Goal: Information Seeking & Learning: Learn about a topic

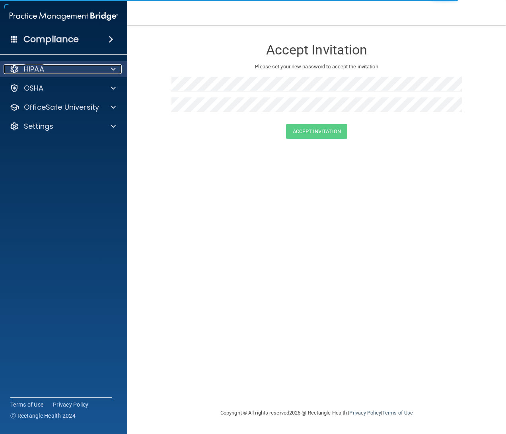
click at [23, 73] on div "HIPAA" at bounding box center [53, 69] width 99 height 10
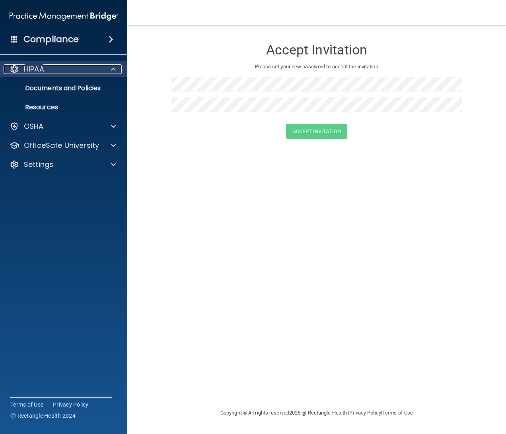
click at [46, 72] on div "HIPAA" at bounding box center [53, 69] width 99 height 10
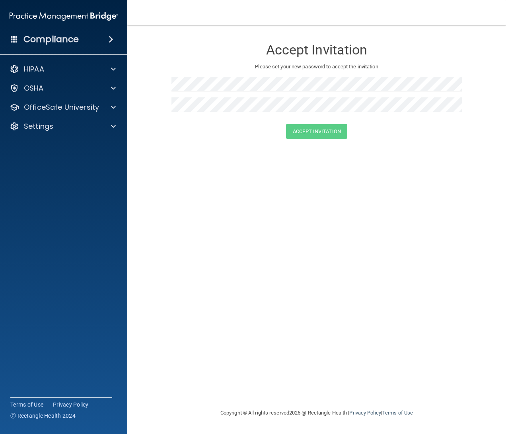
click at [56, 45] on h4 "Compliance" at bounding box center [50, 39] width 55 height 11
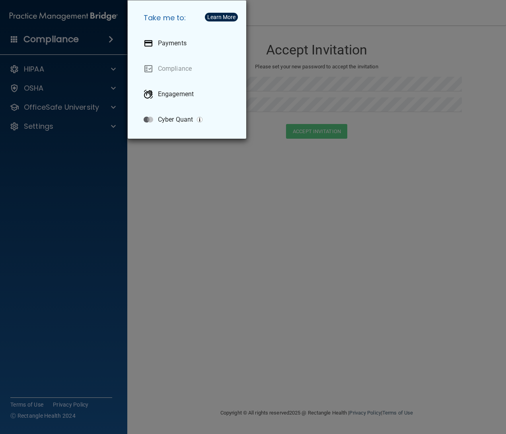
click at [91, 43] on div "Take me to: Payments Compliance Engagement Cyber Quant" at bounding box center [253, 217] width 506 height 434
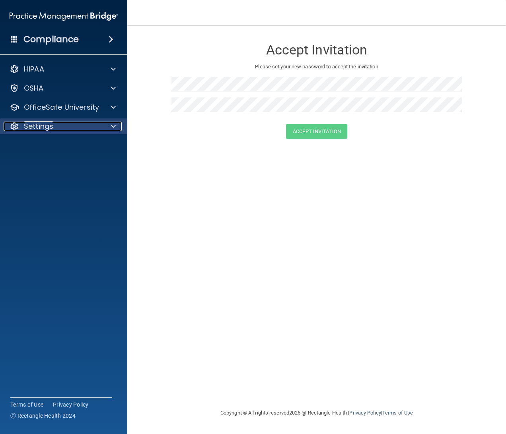
click at [65, 123] on div "Settings" at bounding box center [53, 127] width 99 height 10
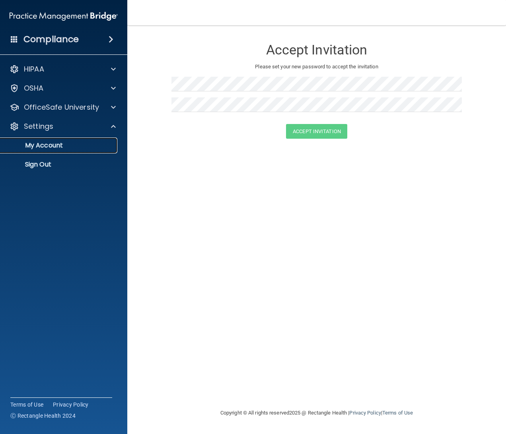
click at [62, 151] on link "My Account" at bounding box center [54, 146] width 125 height 16
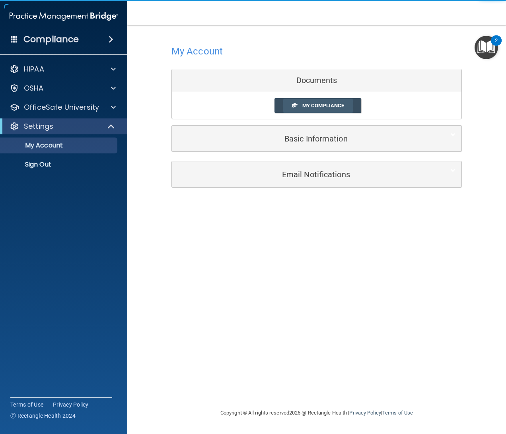
click at [325, 103] on span "My Compliance" at bounding box center [323, 106] width 42 height 6
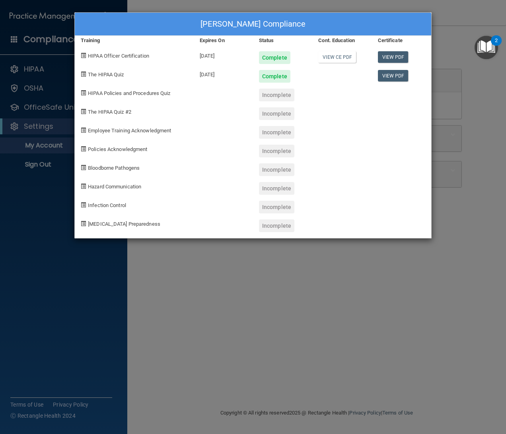
click at [157, 298] on div "Isameli Sandoval's Compliance Training Expires On Status Cont. Education Certif…" at bounding box center [253, 217] width 506 height 434
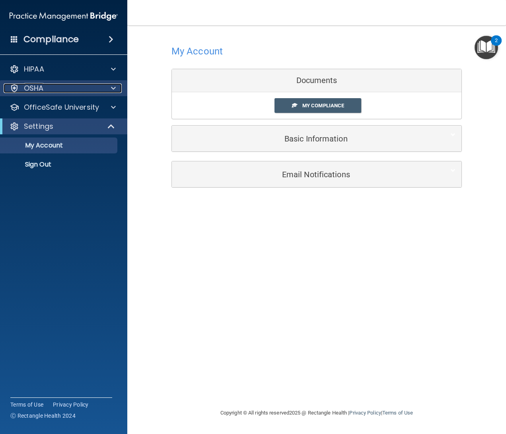
click at [39, 85] on p "OSHA" at bounding box center [34, 88] width 20 height 10
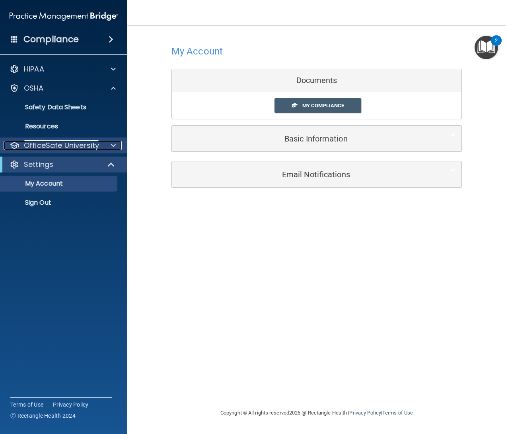
click at [63, 150] on p "OfficeSafe University" at bounding box center [61, 146] width 75 height 10
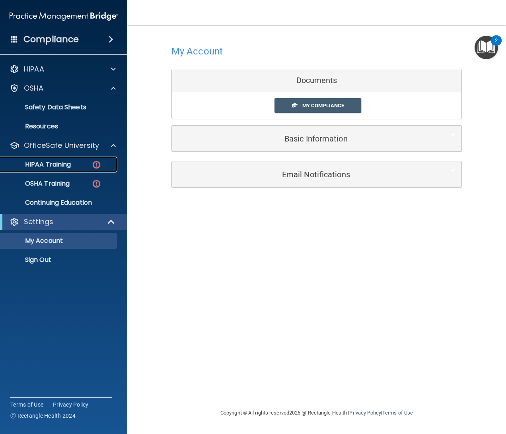
click at [63, 159] on link "HIPAA Training" at bounding box center [54, 165] width 125 height 16
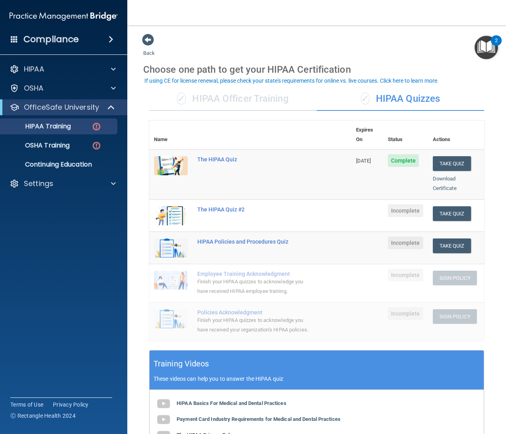
click at [290, 106] on div "✓ HIPAA Officer Training" at bounding box center [232, 99] width 167 height 24
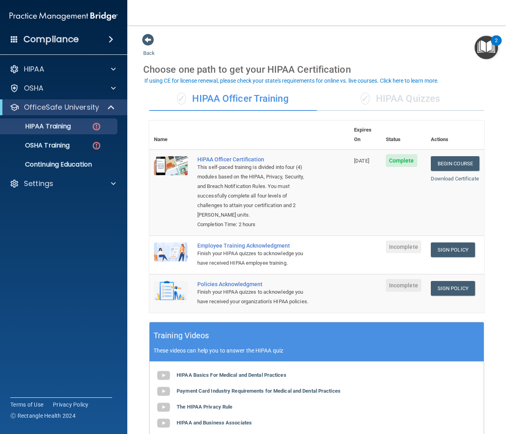
click at [371, 93] on div "✓ HIPAA Quizzes" at bounding box center [399, 99] width 167 height 24
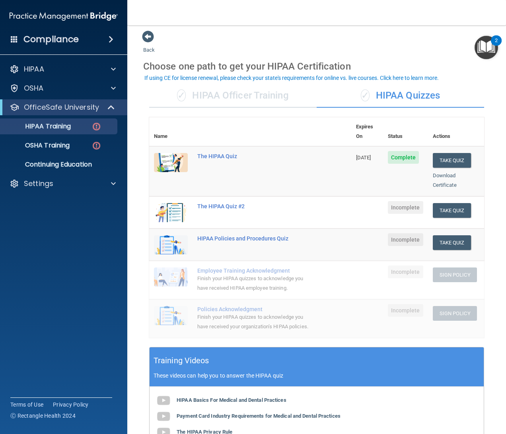
scroll to position [4, 0]
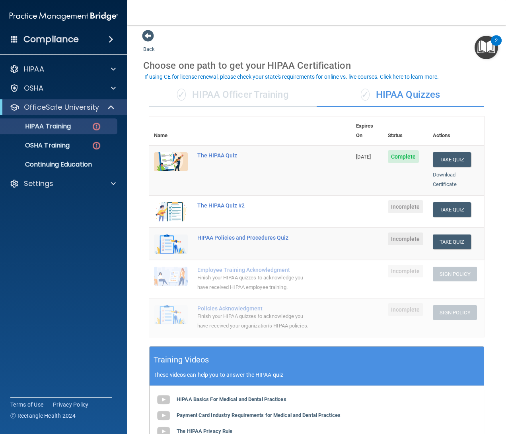
click at [456, 207] on td "Take Quiz Download Certificate" at bounding box center [456, 212] width 56 height 32
click at [456, 202] on button "Take Quiz" at bounding box center [452, 209] width 38 height 15
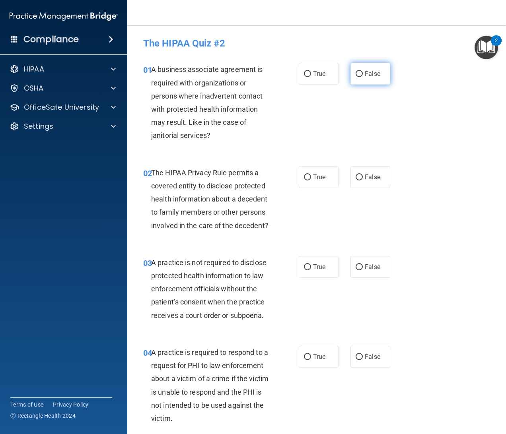
click at [357, 74] on input "False" at bounding box center [358, 74] width 7 height 6
radio input "true"
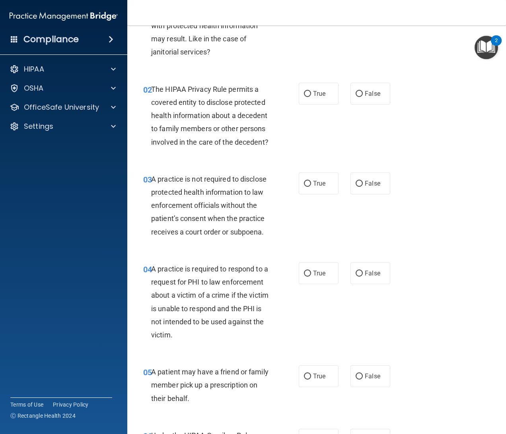
scroll to position [115, 0]
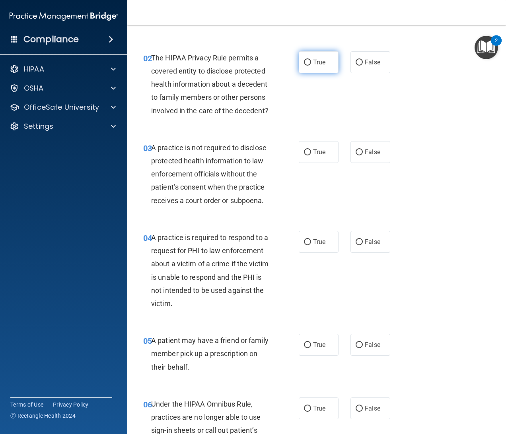
click at [316, 68] on label "True" at bounding box center [319, 62] width 40 height 22
click at [311, 66] on input "True" at bounding box center [307, 63] width 7 height 6
radio input "true"
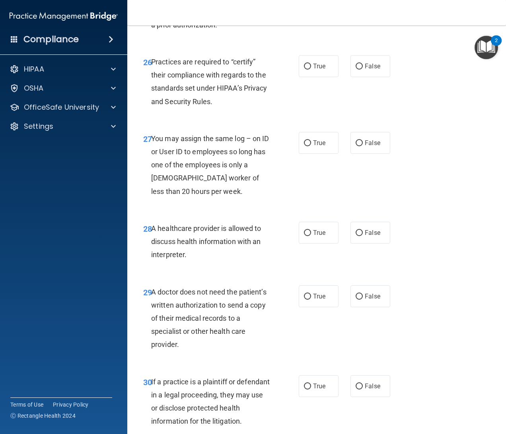
scroll to position [2209, 0]
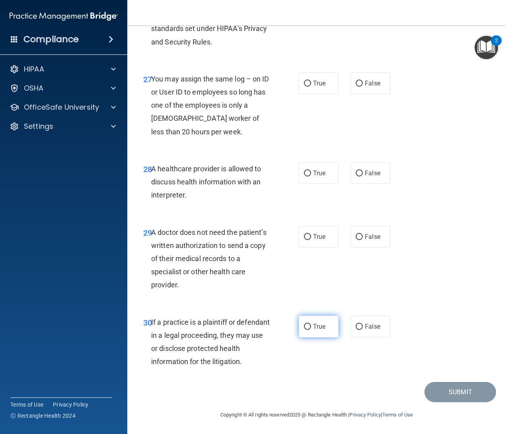
click at [332, 318] on label "True" at bounding box center [319, 327] width 40 height 22
click at [311, 324] on input "True" at bounding box center [307, 327] width 7 height 6
radio input "true"
click at [321, 237] on label "True" at bounding box center [319, 237] width 40 height 22
click at [311, 237] on input "True" at bounding box center [307, 237] width 7 height 6
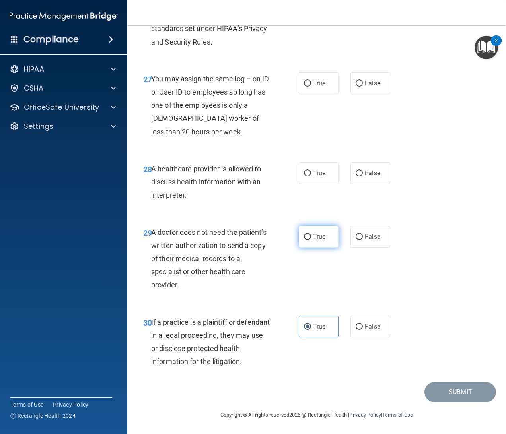
radio input "true"
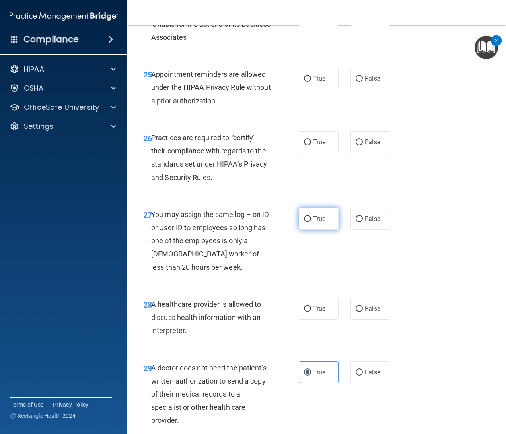
scroll to position [2007, 0]
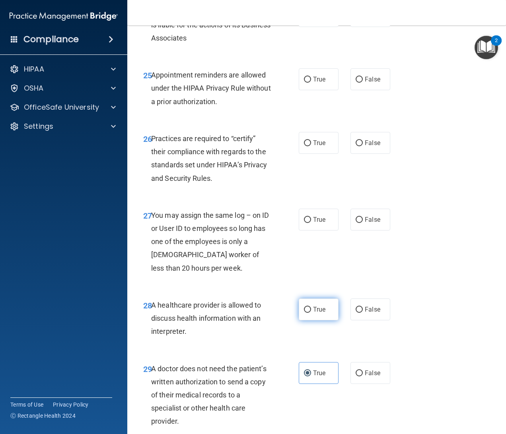
click at [304, 313] on input "True" at bounding box center [307, 310] width 7 height 6
radio input "true"
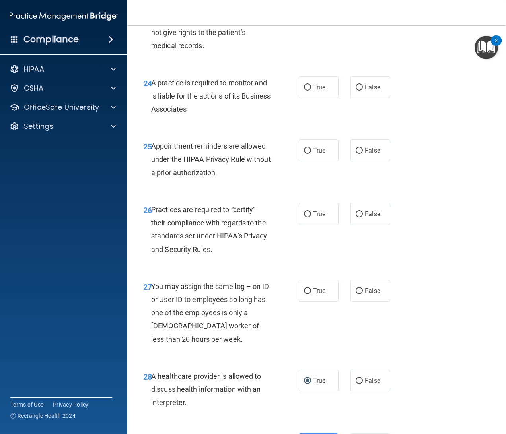
scroll to position [1936, 0]
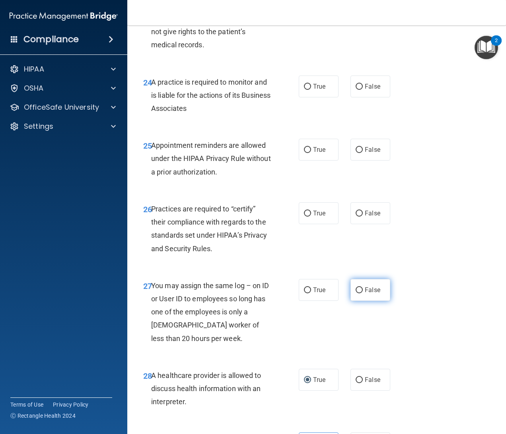
click at [369, 301] on label "False" at bounding box center [370, 290] width 40 height 22
click at [363, 293] on input "False" at bounding box center [358, 290] width 7 height 6
radio input "true"
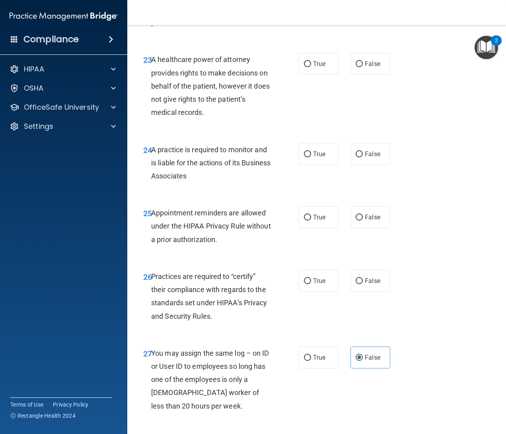
scroll to position [1840, 0]
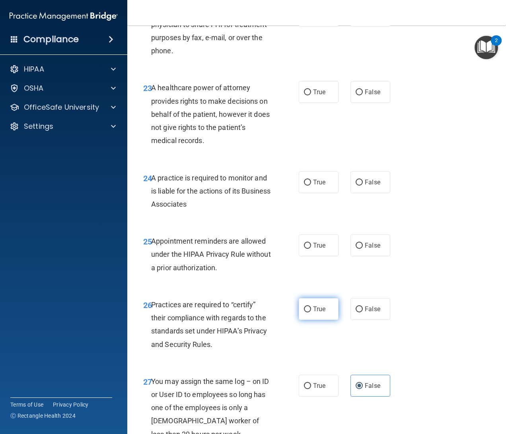
click at [326, 320] on label "True" at bounding box center [319, 309] width 40 height 22
click at [311, 312] on input "True" at bounding box center [307, 310] width 7 height 6
radio input "true"
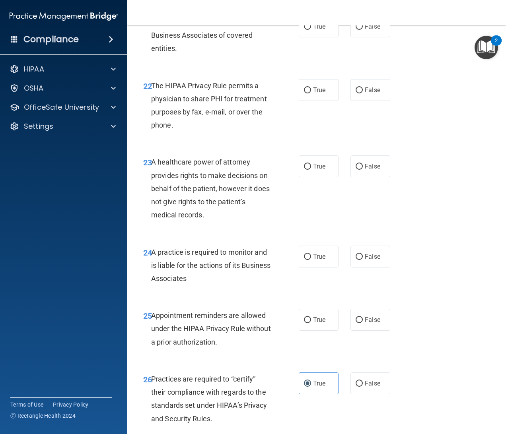
scroll to position [1768, 0]
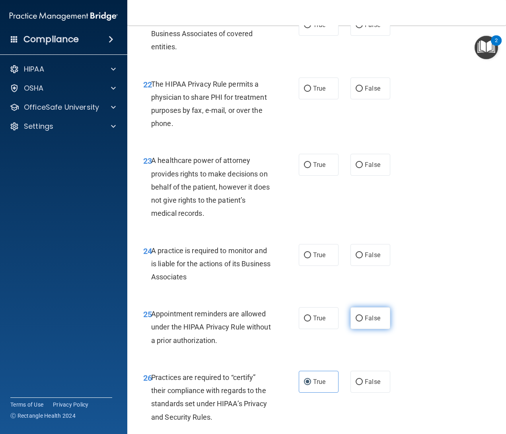
click at [355, 322] on input "False" at bounding box center [358, 319] width 7 height 6
radio input "true"
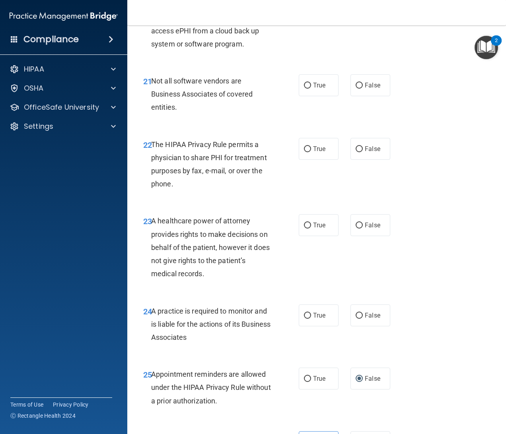
scroll to position [1707, 0]
click at [369, 326] on label "False" at bounding box center [370, 316] width 40 height 22
click at [363, 319] on input "False" at bounding box center [358, 316] width 7 height 6
radio input "true"
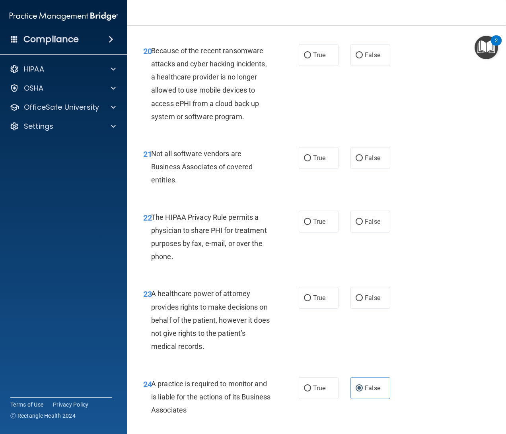
scroll to position [1630, 0]
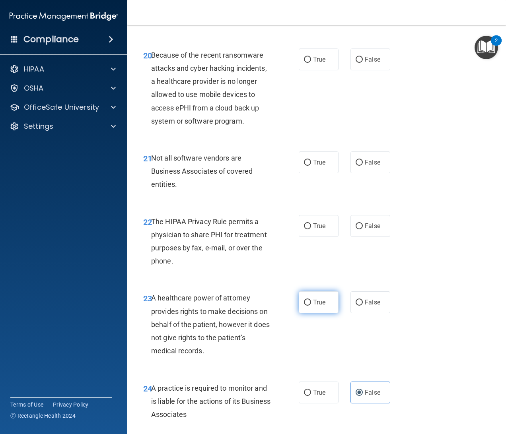
click at [306, 306] on input "True" at bounding box center [307, 303] width 7 height 6
radio input "true"
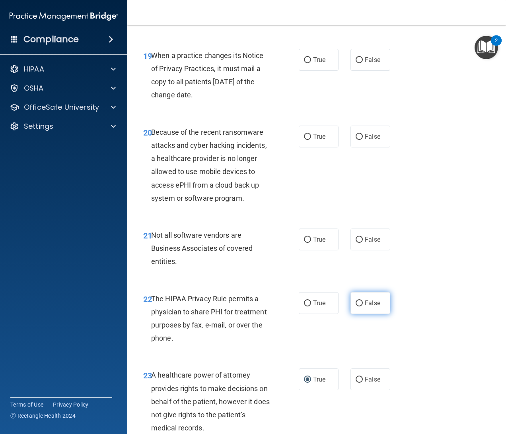
scroll to position [1552, 0]
click at [330, 314] on label "True" at bounding box center [319, 304] width 40 height 22
click at [311, 307] on input "True" at bounding box center [307, 304] width 7 height 6
radio input "true"
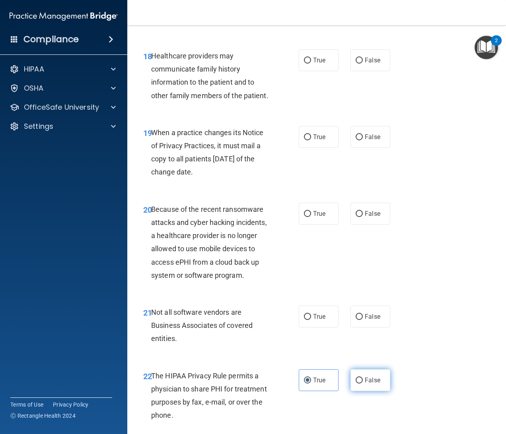
scroll to position [1475, 0]
click at [370, 321] on span "False" at bounding box center [373, 317] width 16 height 8
click at [314, 321] on span "True" at bounding box center [319, 317] width 12 height 8
click at [311, 320] on input "True" at bounding box center [307, 317] width 7 height 6
radio input "true"
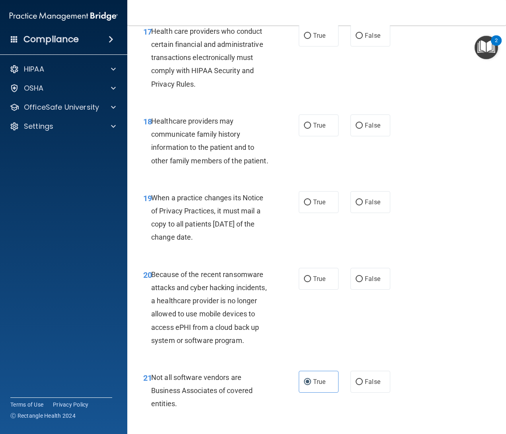
scroll to position [1408, 0]
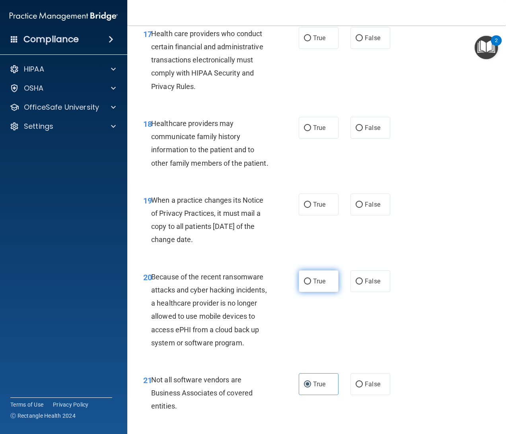
click at [321, 285] on span "True" at bounding box center [319, 282] width 12 height 8
click at [311, 285] on input "True" at bounding box center [307, 282] width 7 height 6
radio input "true"
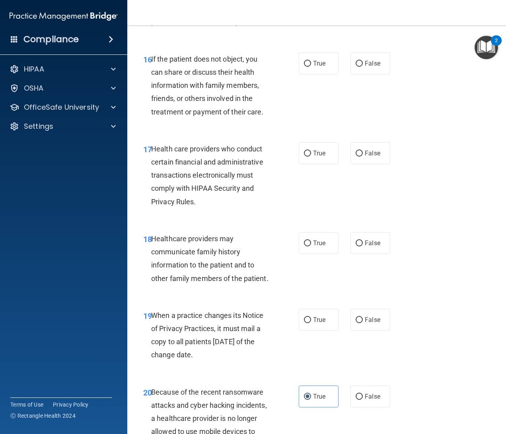
scroll to position [1292, 0]
click at [304, 324] on input "True" at bounding box center [307, 321] width 7 height 6
radio input "true"
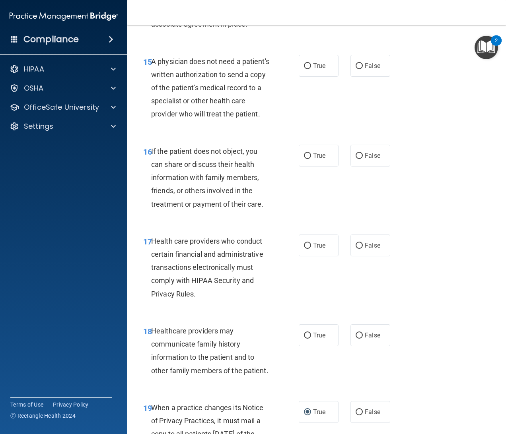
scroll to position [1201, 0]
click at [308, 346] on label "True" at bounding box center [319, 335] width 40 height 22
click at [308, 338] on input "True" at bounding box center [307, 335] width 7 height 6
radio input "true"
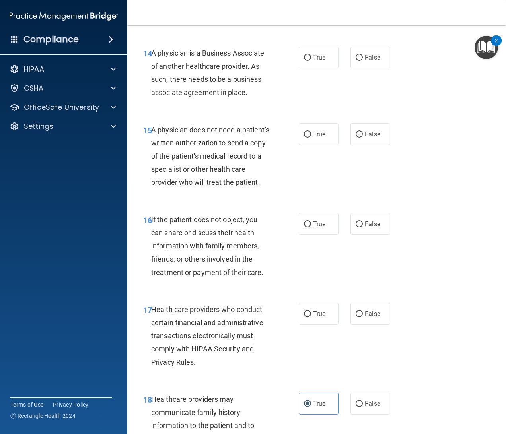
scroll to position [1132, 0]
click at [321, 325] on label "True" at bounding box center [319, 314] width 40 height 22
click at [311, 318] on input "True" at bounding box center [307, 315] width 7 height 6
radio input "true"
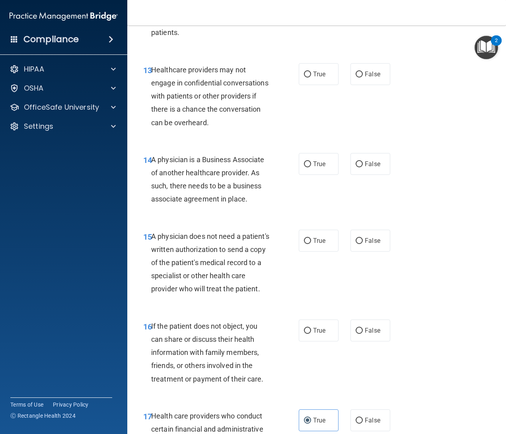
scroll to position [1025, 0]
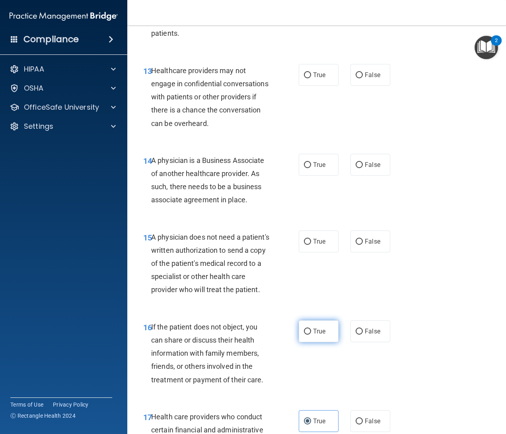
click at [317, 335] on span "True" at bounding box center [319, 332] width 12 height 8
click at [311, 335] on input "True" at bounding box center [307, 332] width 7 height 6
radio input "true"
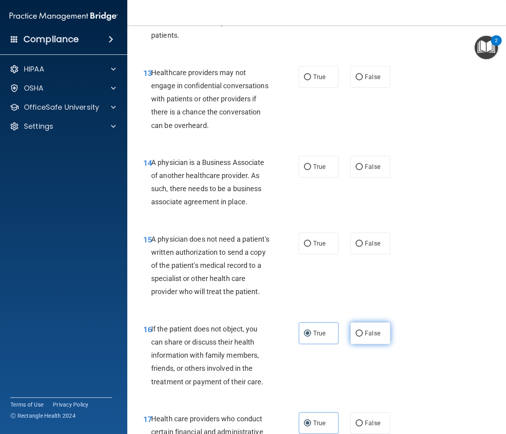
click at [362, 344] on label "False" at bounding box center [370, 333] width 40 height 22
click at [362, 337] on input "False" at bounding box center [358, 334] width 7 height 6
radio input "true"
radio input "false"
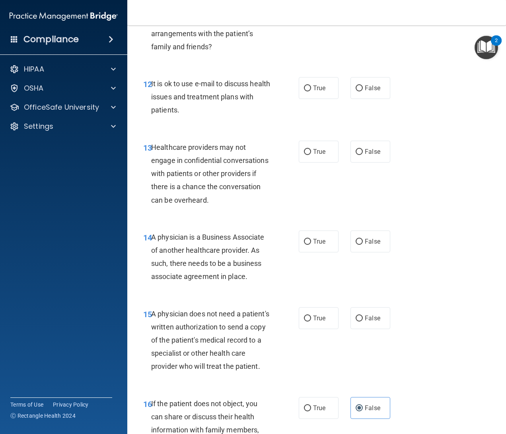
scroll to position [947, 0]
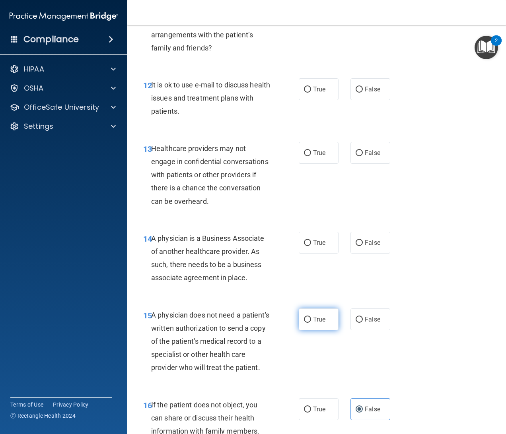
click at [306, 330] on label "True" at bounding box center [319, 320] width 40 height 22
click at [306, 323] on input "True" at bounding box center [307, 320] width 7 height 6
radio input "true"
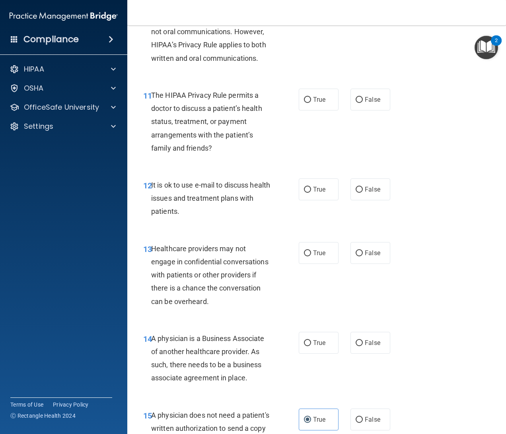
scroll to position [846, 0]
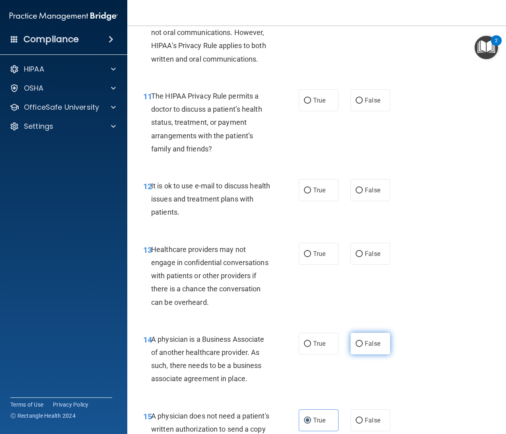
click at [356, 347] on input "False" at bounding box center [358, 344] width 7 height 6
radio input "true"
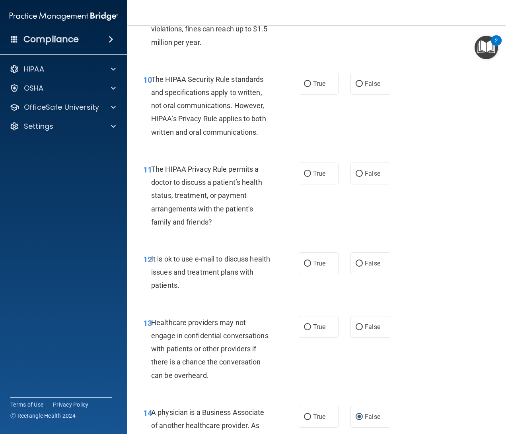
scroll to position [772, 0]
click at [336, 338] on div "True False" at bounding box center [347, 327] width 96 height 22
click at [318, 338] on label "True" at bounding box center [319, 327] width 40 height 22
click at [311, 331] on input "True" at bounding box center [307, 328] width 7 height 6
radio input "true"
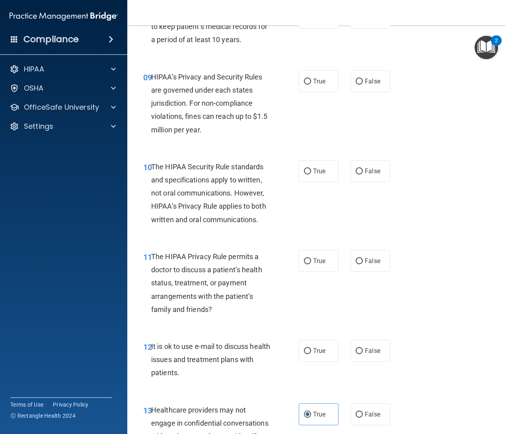
scroll to position [685, 0]
click at [355, 354] on input "False" at bounding box center [358, 351] width 7 height 6
radio input "true"
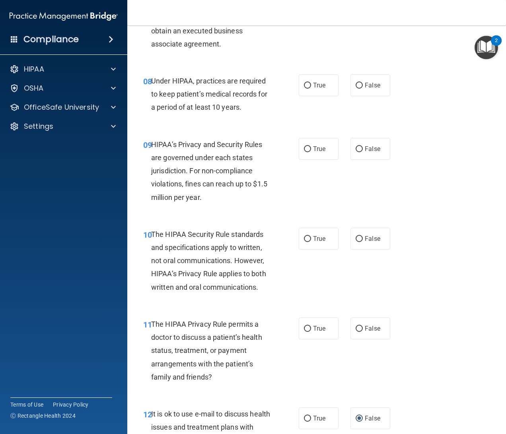
scroll to position [616, 0]
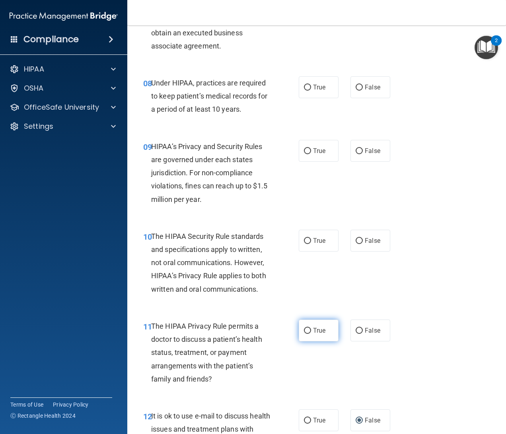
click at [316, 342] on label "True" at bounding box center [319, 331] width 40 height 22
click at [311, 334] on input "True" at bounding box center [307, 331] width 7 height 6
radio input "true"
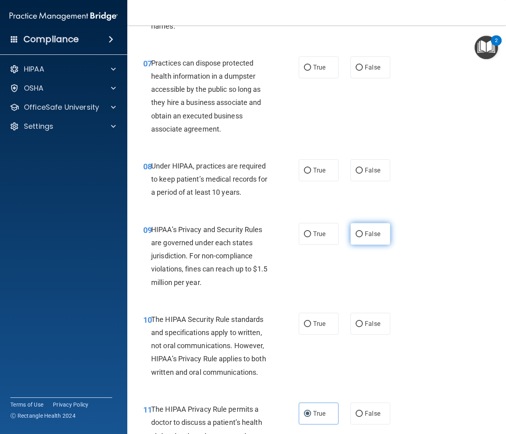
scroll to position [514, 0]
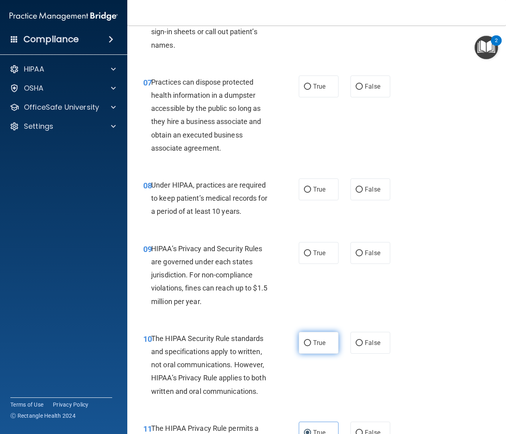
click at [322, 354] on label "True" at bounding box center [319, 343] width 40 height 22
click at [311, 346] on input "True" at bounding box center [307, 343] width 7 height 6
radio input "true"
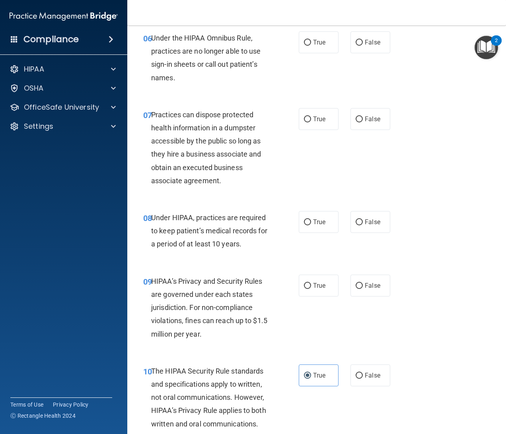
scroll to position [480, 0]
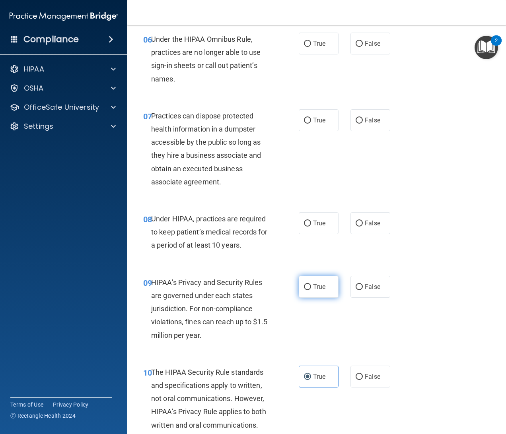
click at [323, 298] on label "True" at bounding box center [319, 287] width 40 height 22
click at [311, 290] on input "True" at bounding box center [307, 287] width 7 height 6
radio input "true"
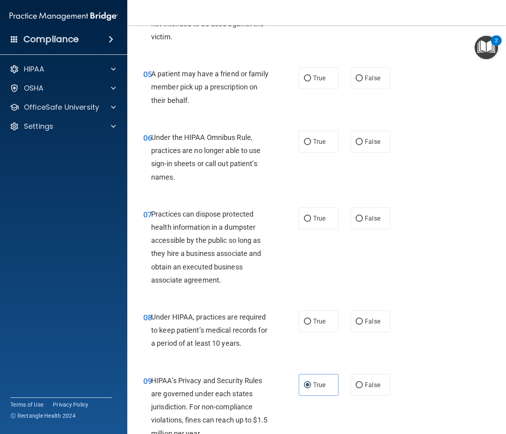
scroll to position [349, 0]
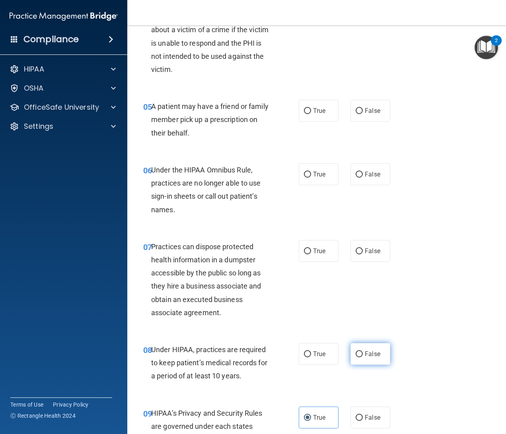
click at [355, 357] on input "False" at bounding box center [358, 354] width 7 height 6
radio input "true"
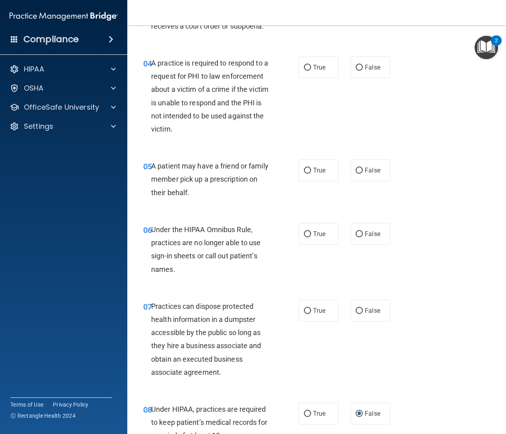
scroll to position [287, 0]
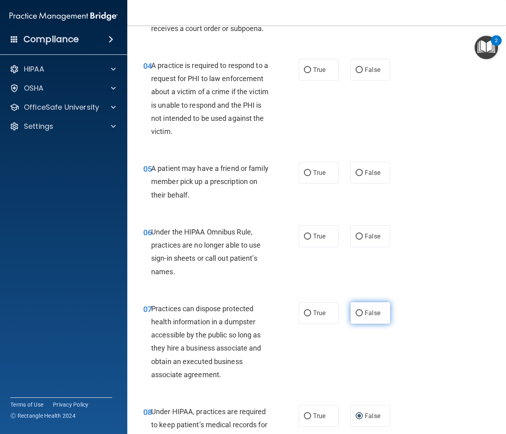
click at [359, 324] on label "False" at bounding box center [370, 313] width 40 height 22
click at [359, 316] on input "False" at bounding box center [358, 313] width 7 height 6
radio input "true"
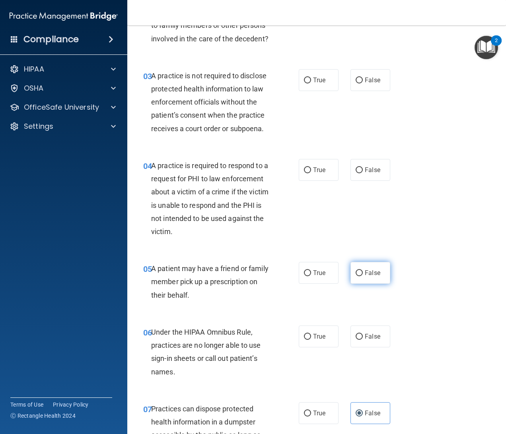
scroll to position [185, 0]
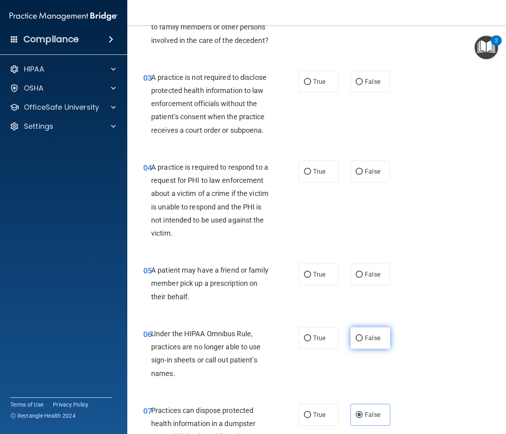
click at [356, 342] on input "False" at bounding box center [358, 339] width 7 height 6
radio input "true"
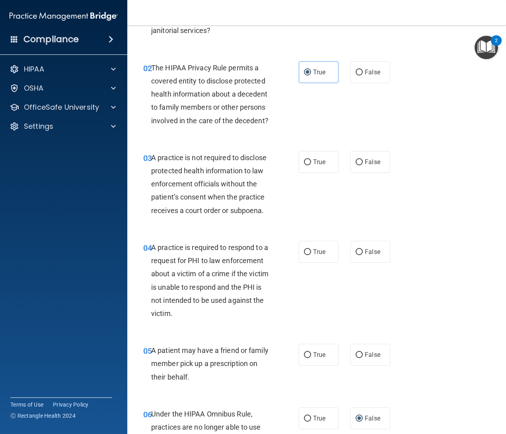
scroll to position [93, 0]
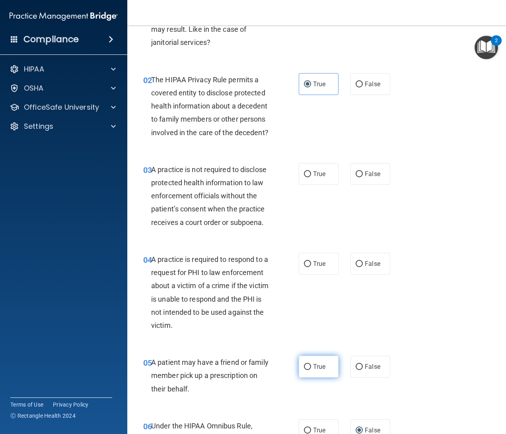
click at [325, 378] on label "True" at bounding box center [319, 367] width 40 height 22
click at [311, 370] on input "True" at bounding box center [307, 367] width 7 height 6
radio input "true"
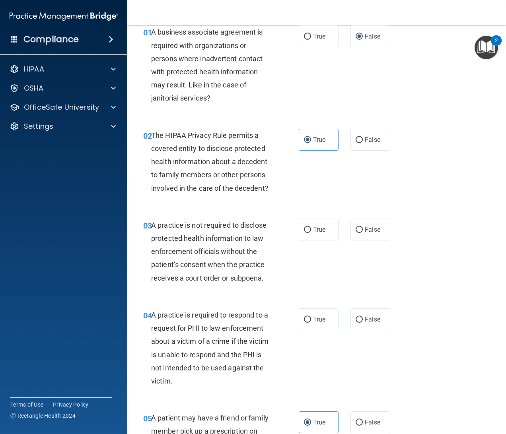
scroll to position [37, 0]
click at [366, 324] on span "False" at bounding box center [373, 320] width 16 height 8
click at [363, 323] on input "False" at bounding box center [358, 320] width 7 height 6
radio input "true"
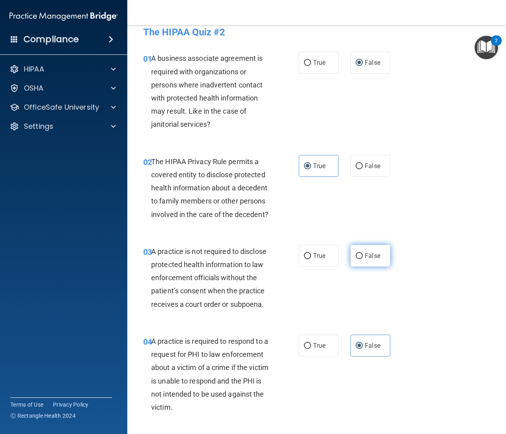
scroll to position [0, 0]
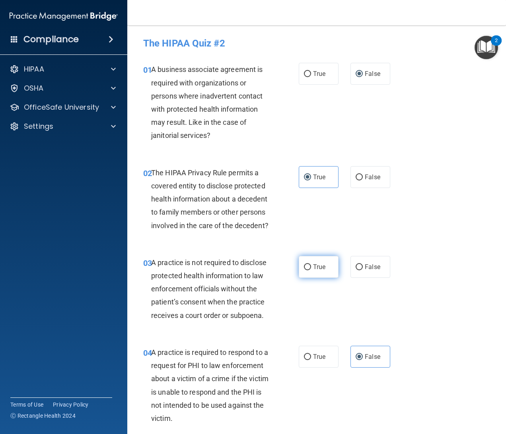
click at [299, 278] on label "True" at bounding box center [319, 267] width 40 height 22
click at [304, 270] on input "True" at bounding box center [307, 267] width 7 height 6
radio input "true"
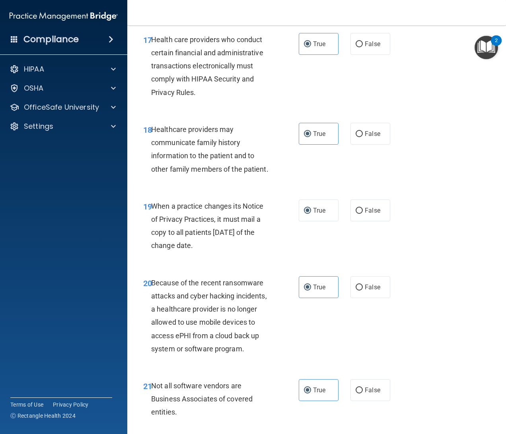
scroll to position [2209, 0]
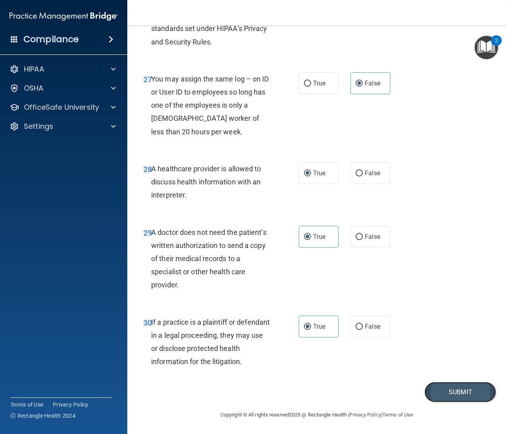
click at [432, 392] on button "Submit" at bounding box center [460, 392] width 72 height 20
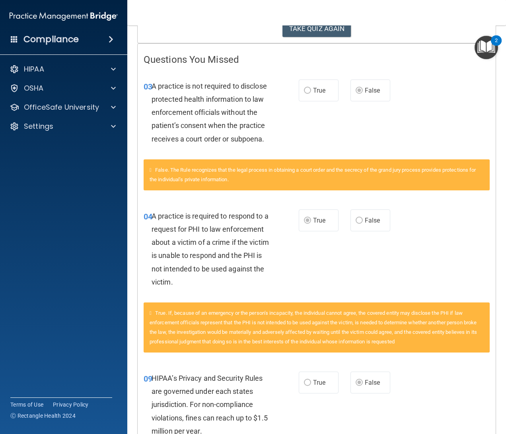
scroll to position [144, 0]
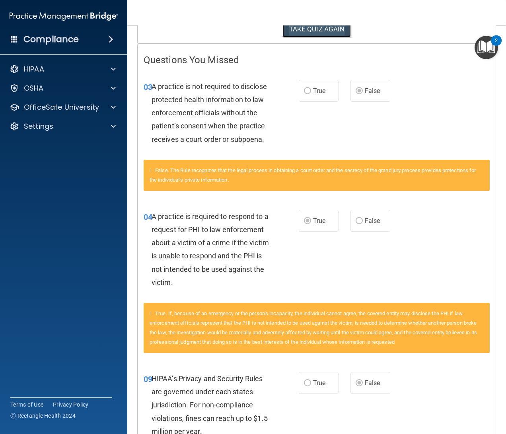
click at [312, 34] on button "TAKE QUIZ AGAIN" at bounding box center [316, 28] width 69 height 17
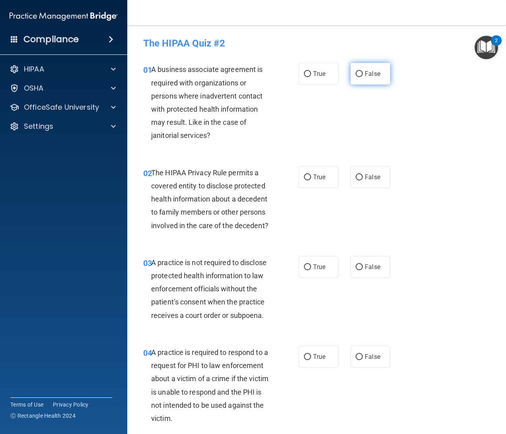
click at [373, 80] on label "False" at bounding box center [370, 74] width 40 height 22
click at [363, 77] on input "False" at bounding box center [358, 74] width 7 height 6
radio input "true"
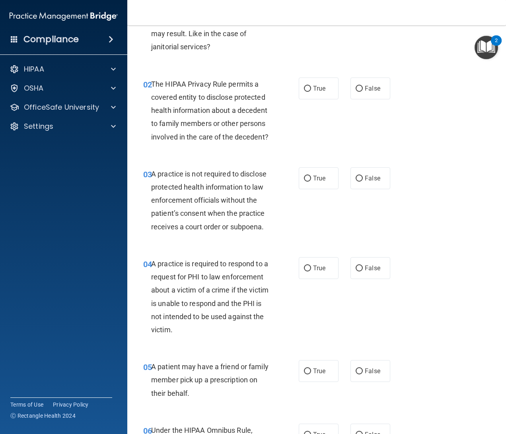
scroll to position [89, 0]
click at [334, 93] on div "True False" at bounding box center [347, 88] width 96 height 22
click at [331, 93] on label "True" at bounding box center [319, 88] width 40 height 22
click at [311, 91] on input "True" at bounding box center [307, 88] width 7 height 6
radio input "true"
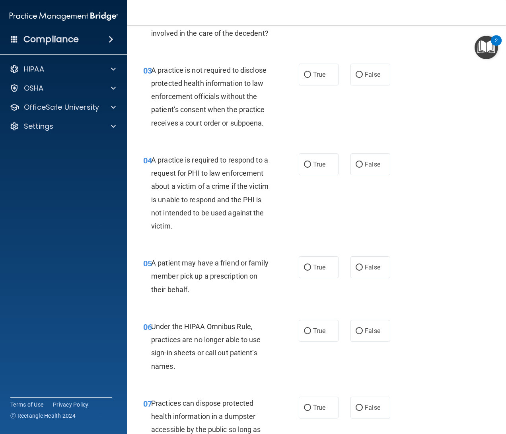
scroll to position [218, 0]
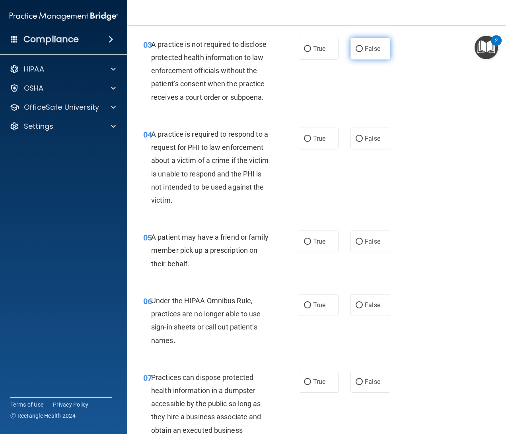
click at [371, 60] on label "False" at bounding box center [370, 49] width 40 height 22
click at [363, 52] on input "False" at bounding box center [358, 49] width 7 height 6
radio input "true"
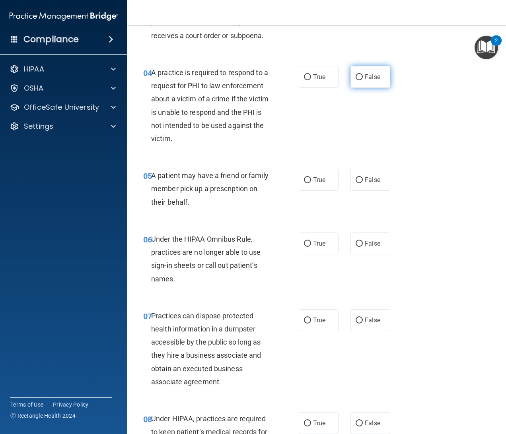
scroll to position [308, 0]
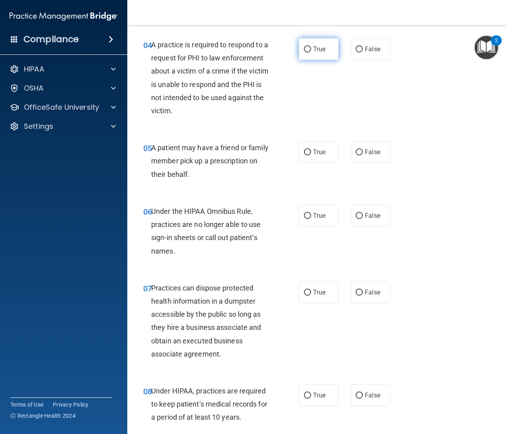
click at [329, 60] on label "True" at bounding box center [319, 49] width 40 height 22
click at [311, 52] on input "True" at bounding box center [307, 50] width 7 height 6
radio input "true"
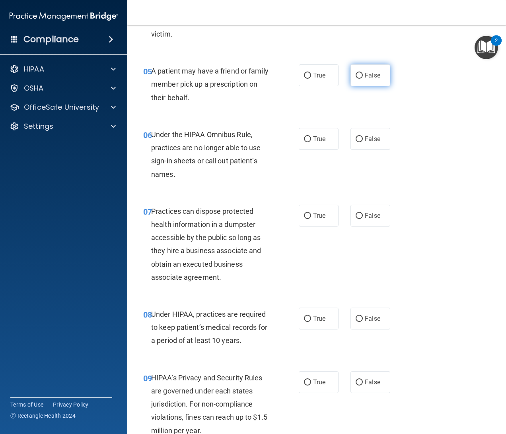
scroll to position [387, 0]
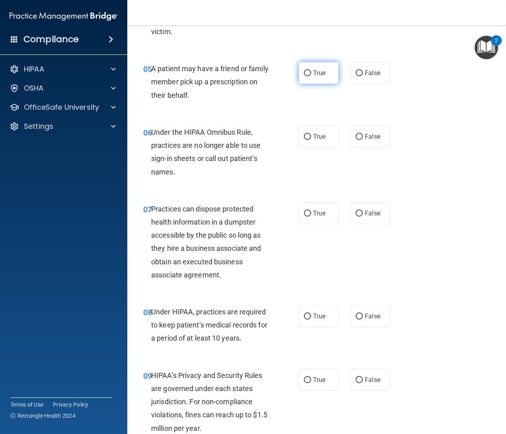
click at [315, 77] on span "True" at bounding box center [319, 73] width 12 height 8
click at [311, 76] on input "True" at bounding box center [307, 73] width 7 height 6
radio input "true"
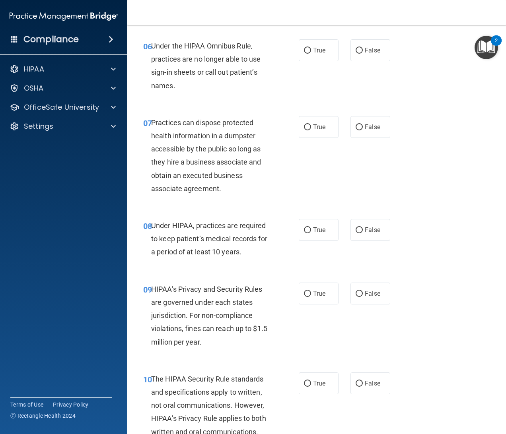
scroll to position [473, 0]
click at [365, 54] on span "False" at bounding box center [373, 51] width 16 height 8
click at [363, 54] on input "False" at bounding box center [358, 51] width 7 height 6
radio input "true"
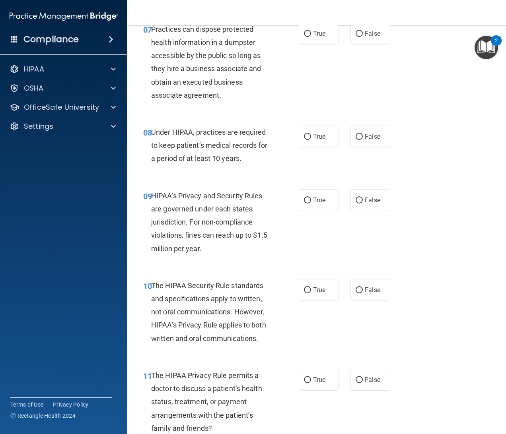
scroll to position [567, 0]
click at [375, 44] on label "False" at bounding box center [370, 33] width 40 height 22
click at [363, 37] on input "False" at bounding box center [358, 34] width 7 height 6
radio input "true"
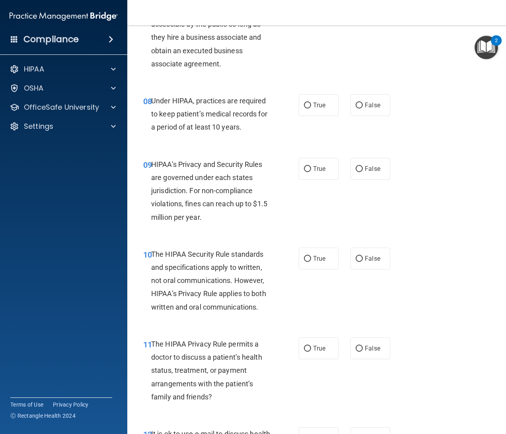
scroll to position [598, 0]
click at [379, 116] on label "False" at bounding box center [370, 105] width 40 height 22
click at [363, 108] on input "False" at bounding box center [358, 105] width 7 height 6
radio input "true"
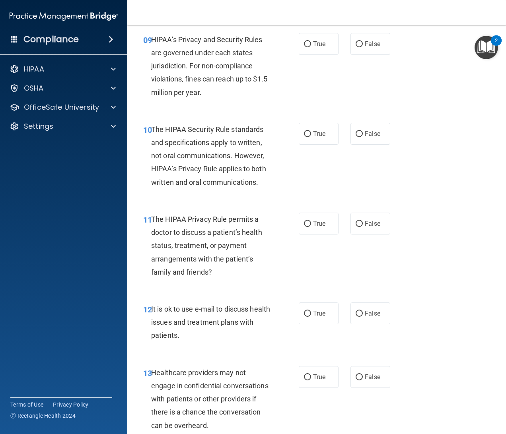
scroll to position [723, 0]
click at [372, 82] on div "09 HIPAA’s Privacy and Security Rules are governed under each states jurisdicti…" at bounding box center [316, 68] width 359 height 90
click at [373, 54] on label "False" at bounding box center [370, 44] width 40 height 22
click at [363, 47] on input "False" at bounding box center [358, 44] width 7 height 6
radio input "true"
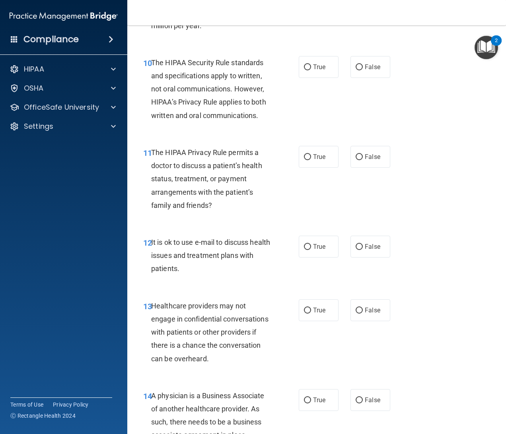
scroll to position [815, 0]
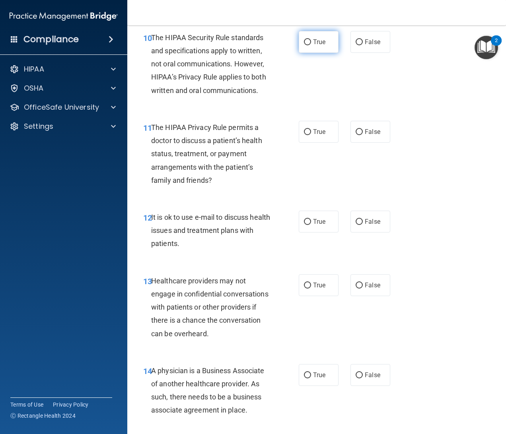
click at [313, 46] on span "True" at bounding box center [319, 42] width 12 height 8
click at [309, 45] on input "True" at bounding box center [307, 42] width 7 height 6
radio input "true"
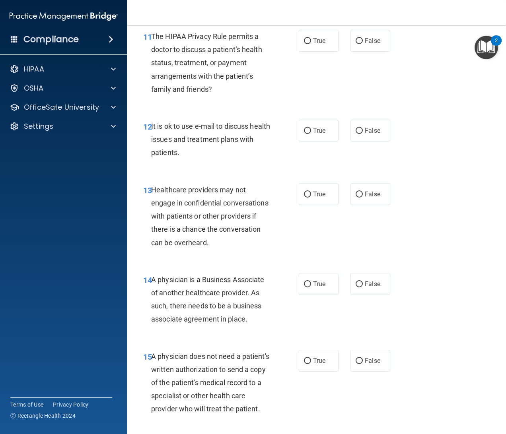
scroll to position [906, 0]
click at [367, 78] on div "11 The HIPAA Privacy Rule permits a doctor to discuss a patient’s health status…" at bounding box center [316, 64] width 359 height 90
click at [367, 51] on label "False" at bounding box center [370, 40] width 40 height 22
click at [363, 44] on input "False" at bounding box center [358, 41] width 7 height 6
radio input "true"
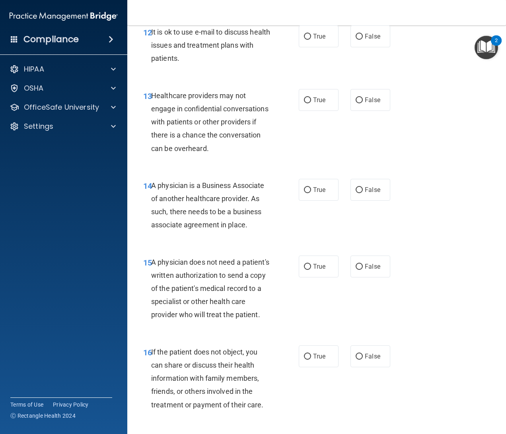
scroll to position [1001, 0]
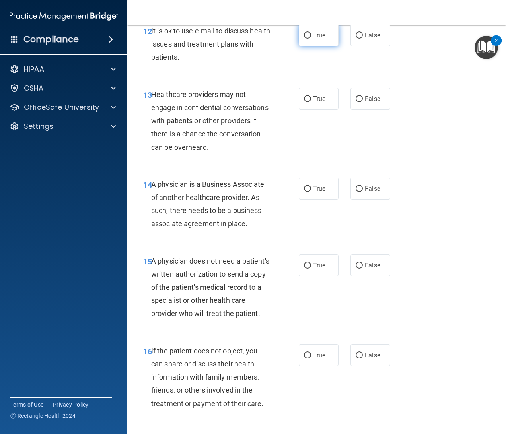
click at [307, 46] on label "True" at bounding box center [319, 35] width 40 height 22
click at [307, 39] on input "True" at bounding box center [307, 36] width 7 height 6
radio input "true"
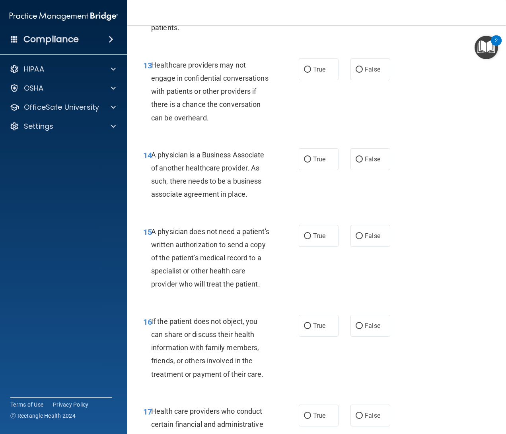
scroll to position [1032, 0]
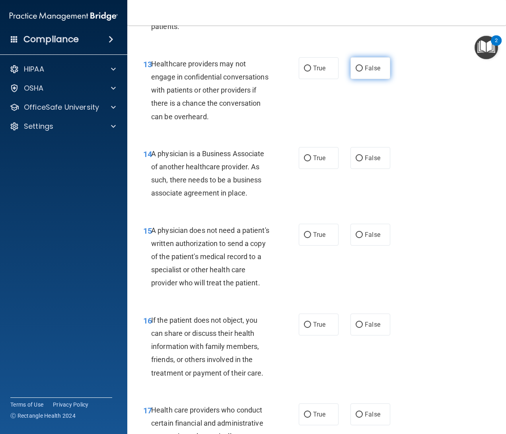
click at [362, 79] on label "False" at bounding box center [370, 68] width 40 height 22
click at [362, 72] on input "False" at bounding box center [358, 69] width 7 height 6
radio input "true"
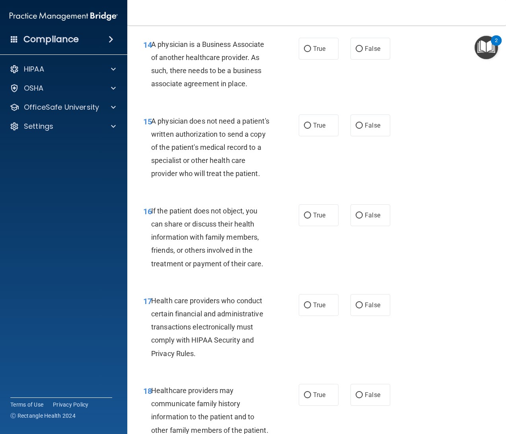
scroll to position [1142, 0]
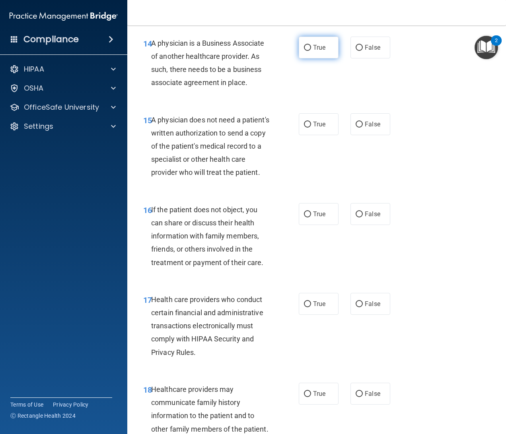
click at [329, 58] on label "True" at bounding box center [319, 48] width 40 height 22
click at [311, 51] on input "True" at bounding box center [307, 48] width 7 height 6
radio input "true"
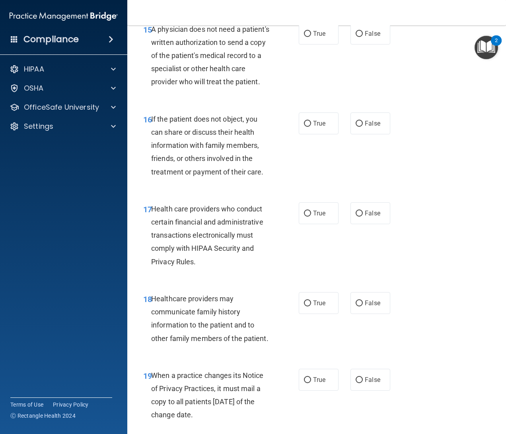
scroll to position [1233, 0]
click at [299, 44] on label "True" at bounding box center [319, 33] width 40 height 22
click at [304, 37] on input "True" at bounding box center [307, 34] width 7 height 6
radio input "true"
click at [304, 37] on input "True" at bounding box center [307, 34] width 7 height 6
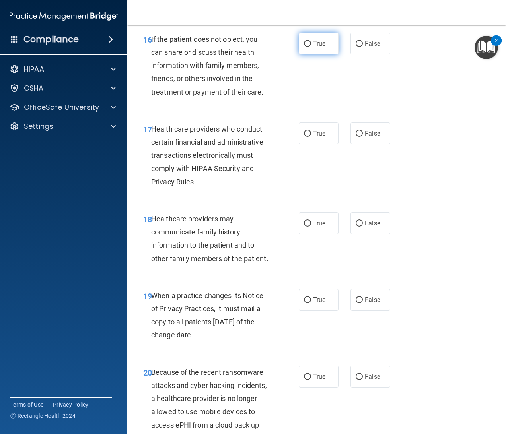
scroll to position [1331, 0]
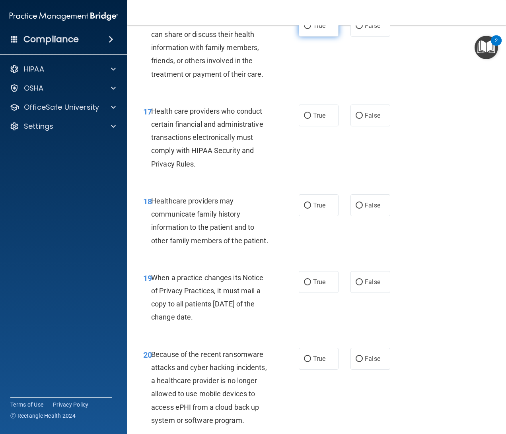
click at [321, 37] on label "True" at bounding box center [319, 26] width 40 height 22
click at [311, 29] on input "True" at bounding box center [307, 26] width 7 height 6
radio input "true"
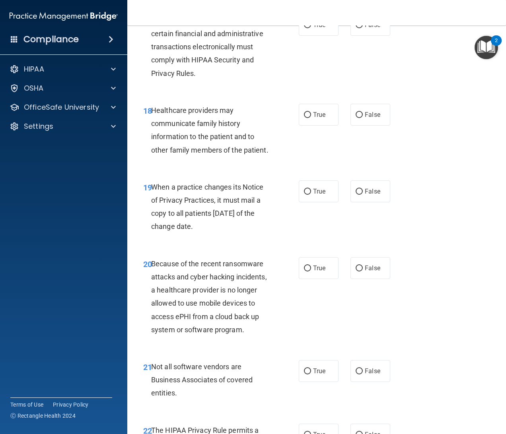
scroll to position [1422, 0]
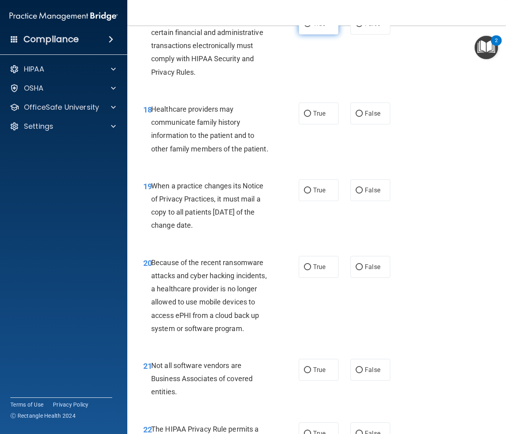
click at [316, 35] on label "True" at bounding box center [319, 24] width 40 height 22
click at [311, 27] on input "True" at bounding box center [307, 24] width 7 height 6
radio input "true"
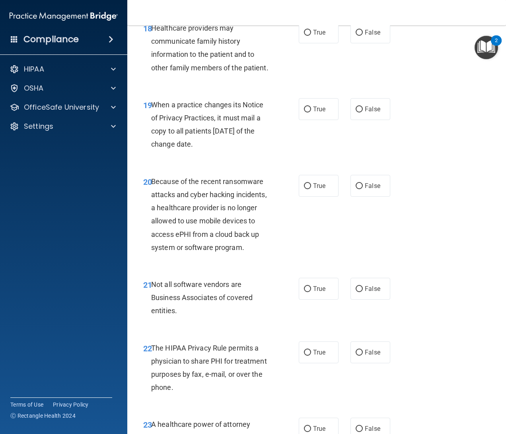
scroll to position [1504, 0]
click at [324, 59] on div "18 Healthcare providers may communicate family history information to the patie…" at bounding box center [316, 49] width 359 height 77
click at [326, 43] on label "True" at bounding box center [319, 32] width 40 height 22
click at [311, 35] on input "True" at bounding box center [307, 32] width 7 height 6
radio input "true"
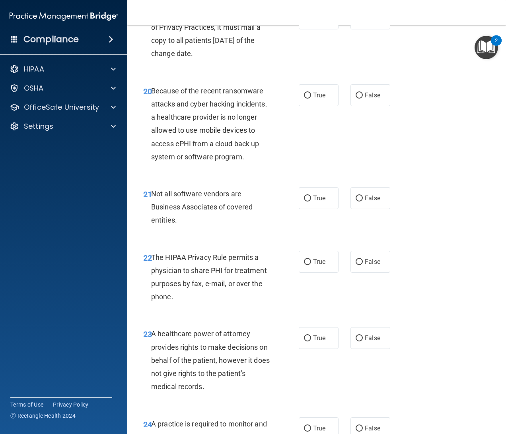
scroll to position [1618, 0]
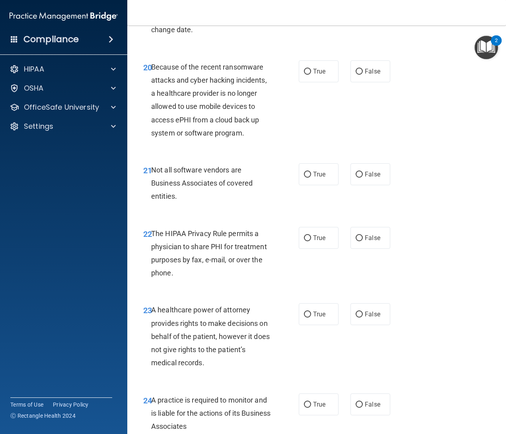
radio input "true"
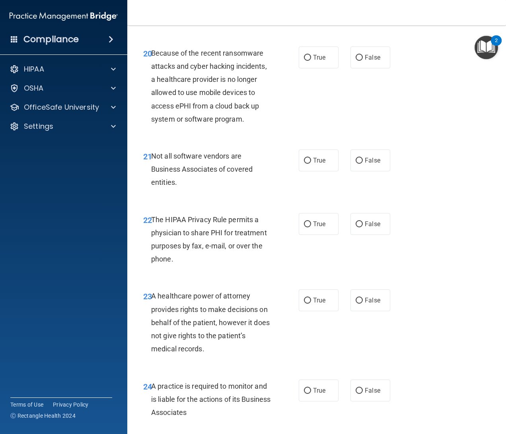
scroll to position [1633, 0]
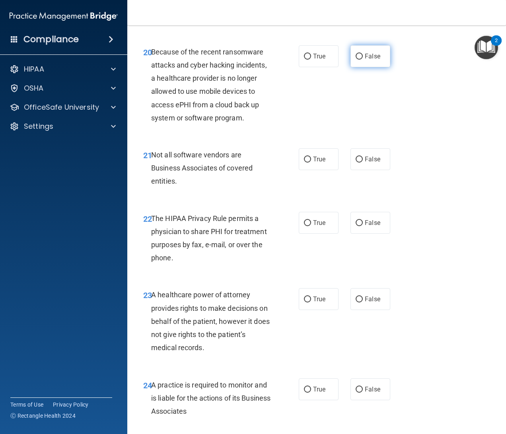
click at [352, 67] on label "False" at bounding box center [370, 56] width 40 height 22
click at [355, 60] on input "False" at bounding box center [358, 57] width 7 height 6
radio input "true"
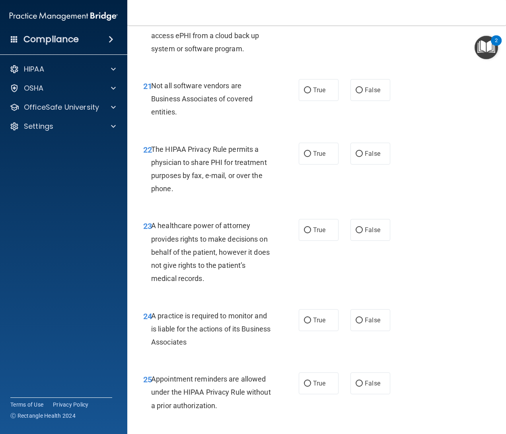
scroll to position [1703, 0]
click at [329, 100] on label "True" at bounding box center [319, 89] width 40 height 22
click at [311, 93] on input "True" at bounding box center [307, 90] width 7 height 6
radio input "true"
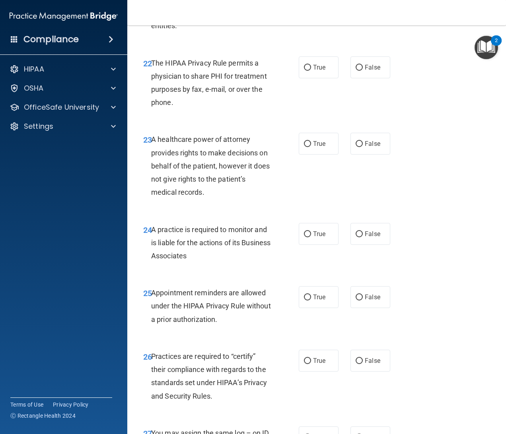
scroll to position [1789, 0]
click at [319, 71] on span "True" at bounding box center [319, 67] width 12 height 8
click at [311, 70] on input "True" at bounding box center [307, 67] width 7 height 6
radio input "true"
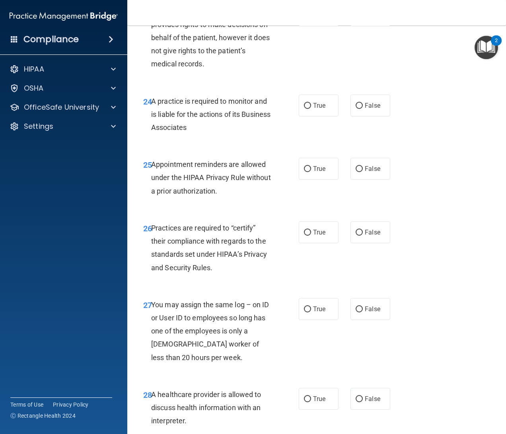
scroll to position [1918, 0]
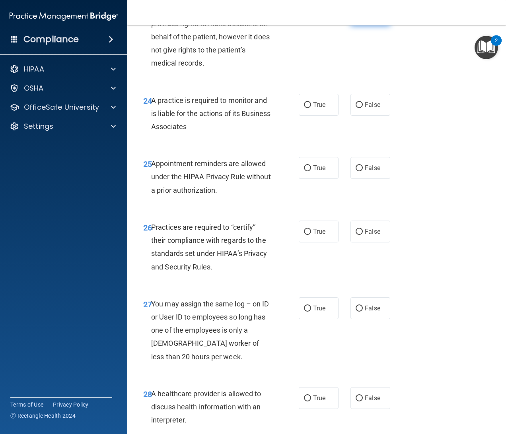
click at [365, 18] on span "False" at bounding box center [373, 15] width 16 height 8
click at [361, 18] on input "False" at bounding box center [358, 15] width 7 height 6
radio input "true"
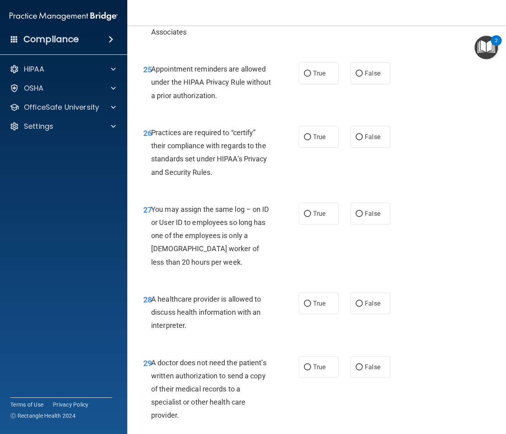
scroll to position [2013, 0]
click at [366, 14] on span "False" at bounding box center [373, 10] width 16 height 8
click at [363, 13] on input "False" at bounding box center [358, 10] width 7 height 6
radio input "true"
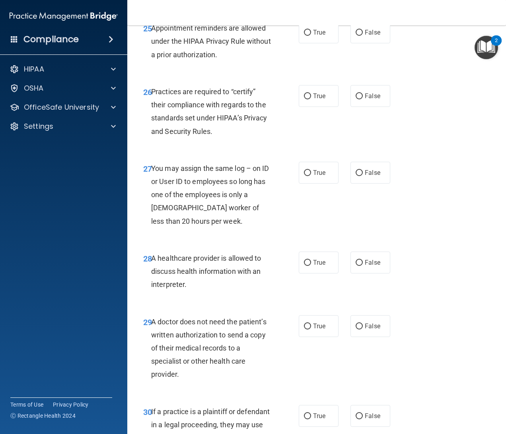
scroll to position [2055, 0]
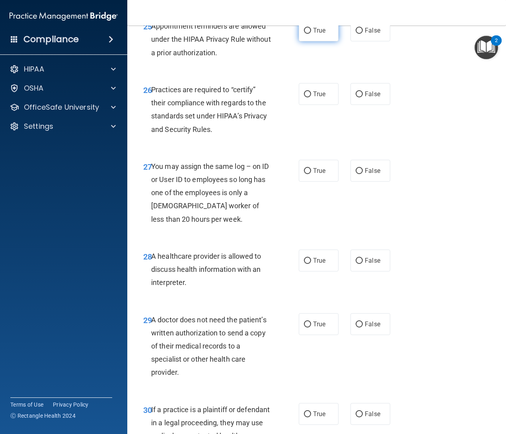
click at [309, 41] on label "True" at bounding box center [319, 30] width 40 height 22
click at [309, 34] on input "True" at bounding box center [307, 31] width 7 height 6
radio input "true"
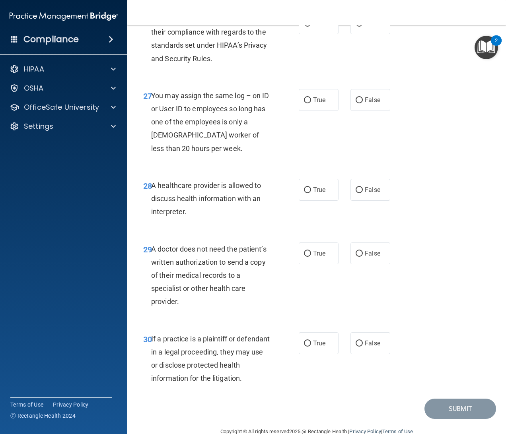
scroll to position [2127, 0]
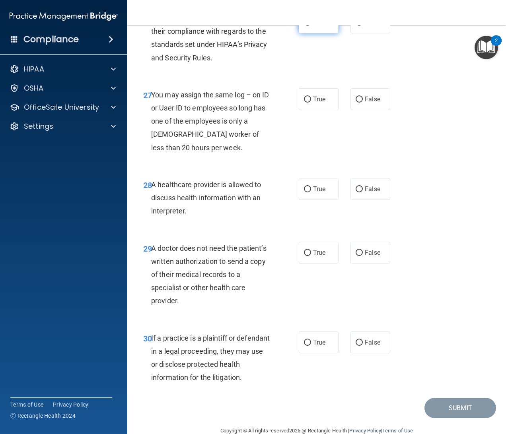
click at [314, 26] on span "True" at bounding box center [319, 23] width 12 height 8
click at [311, 26] on input "True" at bounding box center [307, 23] width 7 height 6
radio input "true"
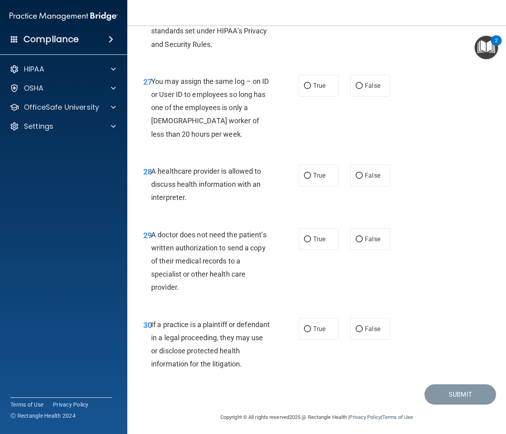
scroll to position [2142, 0]
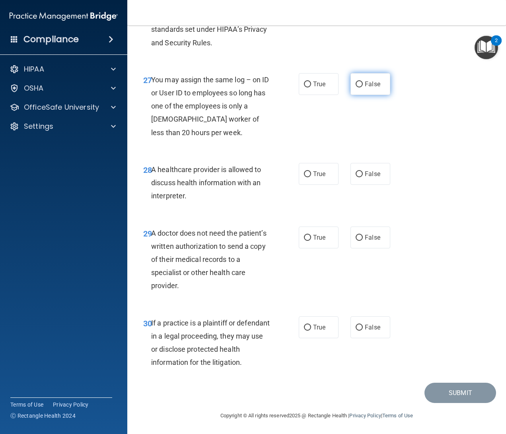
click at [374, 95] on label "False" at bounding box center [370, 84] width 40 height 22
click at [363, 87] on input "False" at bounding box center [358, 85] width 7 height 6
radio input "true"
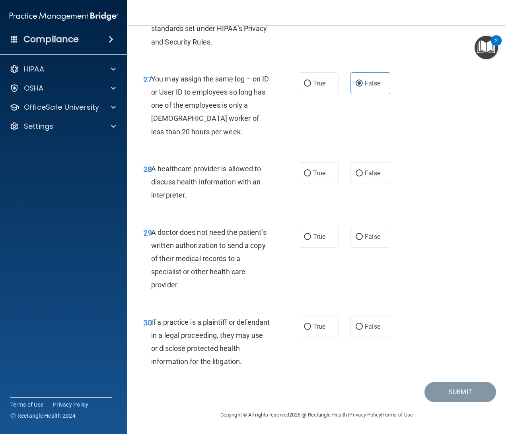
scroll to position [2209, 0]
click at [322, 171] on label "True" at bounding box center [319, 173] width 40 height 22
click at [311, 171] on input "True" at bounding box center [307, 174] width 7 height 6
radio input "true"
click at [307, 225] on div "29 A doctor does not need the patient’s written authorization to send a copy of…" at bounding box center [316, 261] width 359 height 90
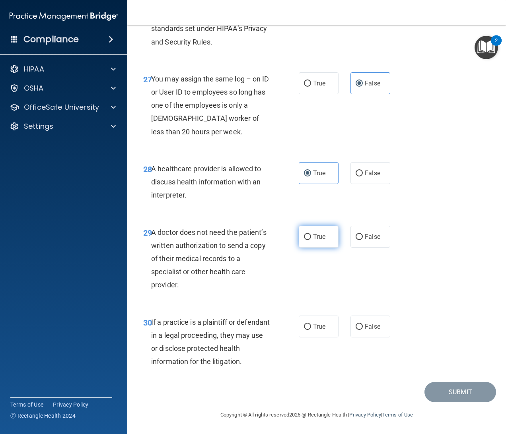
click at [324, 241] on label "True" at bounding box center [319, 237] width 40 height 22
click at [311, 240] on input "True" at bounding box center [307, 237] width 7 height 6
radio input "true"
click at [322, 324] on label "True" at bounding box center [319, 327] width 40 height 22
click at [311, 324] on input "True" at bounding box center [307, 327] width 7 height 6
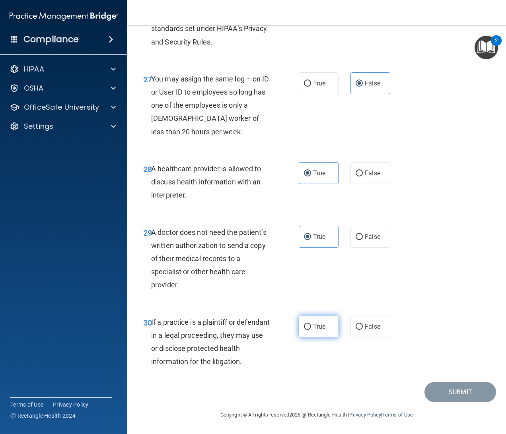
radio input "true"
click at [454, 387] on button "Submit" at bounding box center [460, 392] width 72 height 20
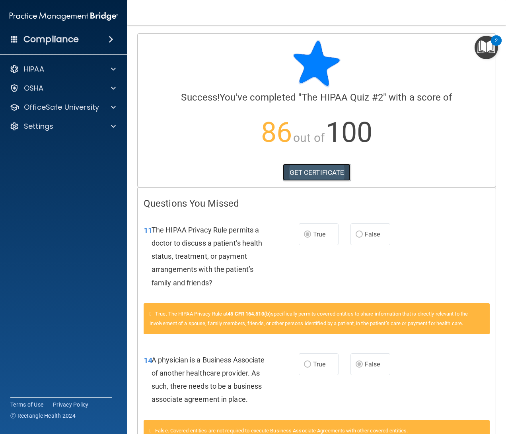
click at [322, 178] on link "GET CERTIFICATE" at bounding box center [317, 172] width 68 height 17
click at [61, 99] on div "OfficeSafe University" at bounding box center [64, 107] width 128 height 16
click at [63, 113] on div "OfficeSafe University" at bounding box center [64, 107] width 128 height 16
click at [109, 108] on div at bounding box center [112, 108] width 20 height 10
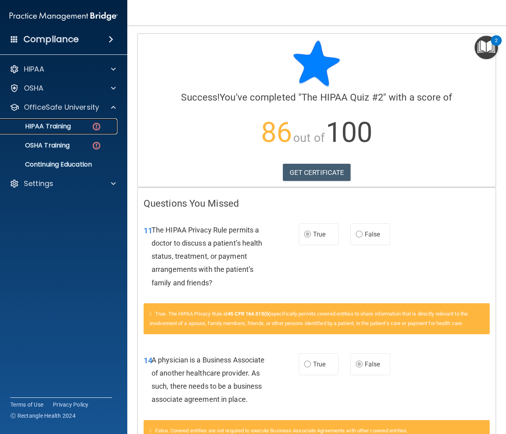
click at [95, 129] on img at bounding box center [96, 127] width 10 height 10
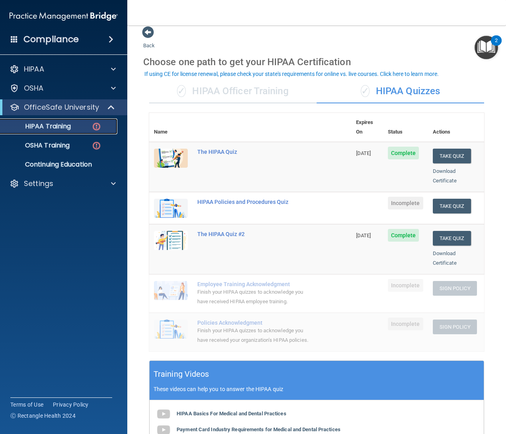
scroll to position [8, 0]
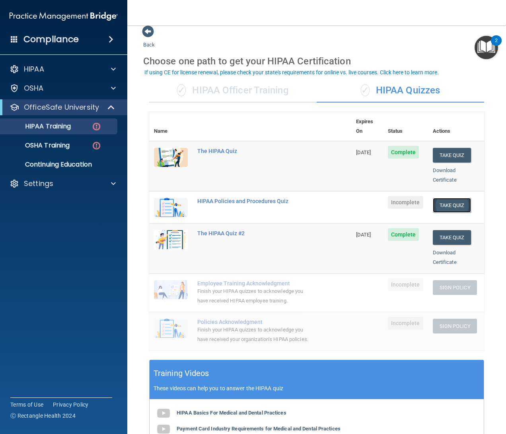
click at [457, 198] on button "Take Quiz" at bounding box center [452, 205] width 38 height 15
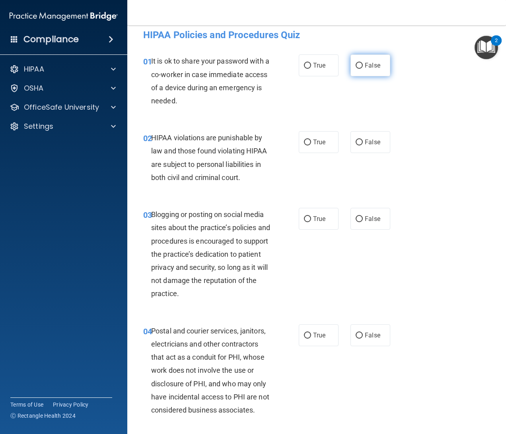
click at [376, 64] on label "False" at bounding box center [370, 65] width 40 height 22
click at [363, 64] on input "False" at bounding box center [358, 66] width 7 height 6
radio input "true"
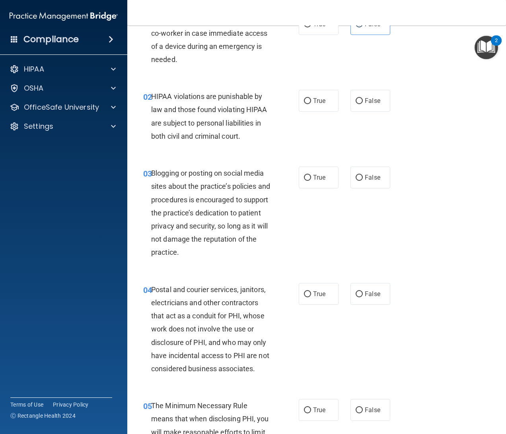
scroll to position [53, 0]
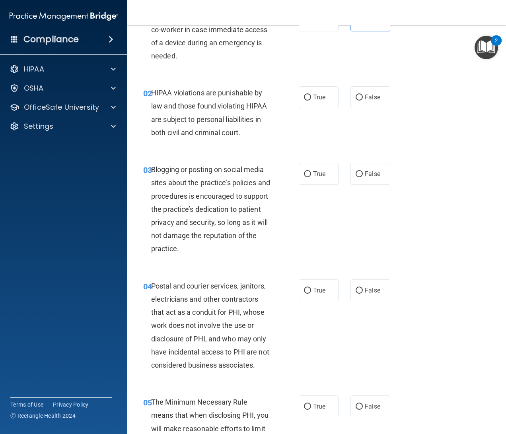
click at [293, 105] on div "02 HIPAA violations are punishable by law and those found violating HIPAA are s…" at bounding box center [220, 114] width 179 height 57
click at [312, 103] on label "True" at bounding box center [319, 97] width 40 height 22
click at [311, 101] on input "True" at bounding box center [307, 98] width 7 height 6
radio input "true"
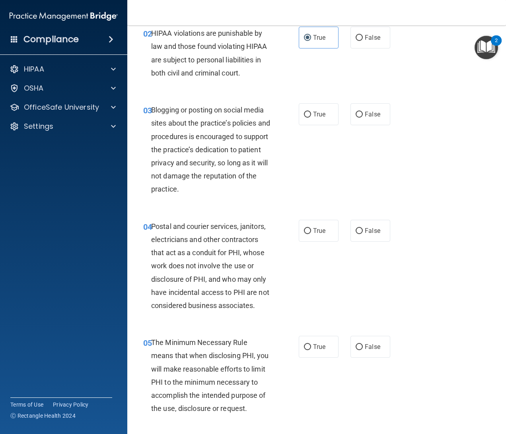
scroll to position [113, 0]
click at [317, 118] on span "True" at bounding box center [319, 115] width 12 height 8
click at [311, 118] on input "True" at bounding box center [307, 115] width 7 height 6
radio input "true"
click at [366, 125] on label "False" at bounding box center [370, 114] width 40 height 22
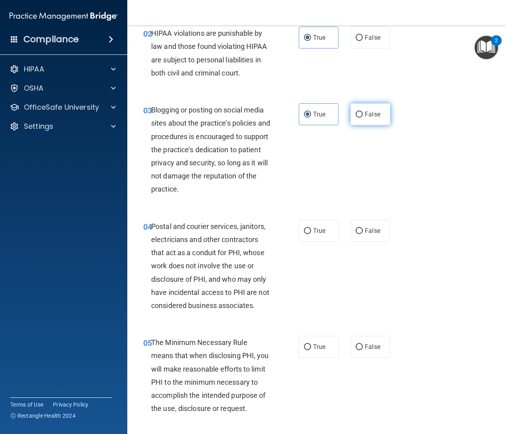
click at [363, 118] on input "False" at bounding box center [358, 115] width 7 height 6
radio input "true"
click at [304, 118] on input "True" at bounding box center [307, 115] width 7 height 6
radio input "true"
radio input "false"
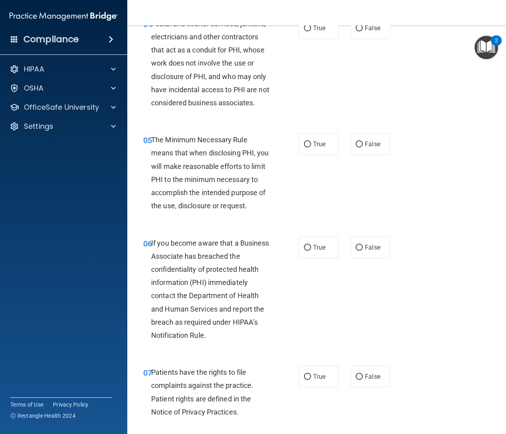
scroll to position [314, 0]
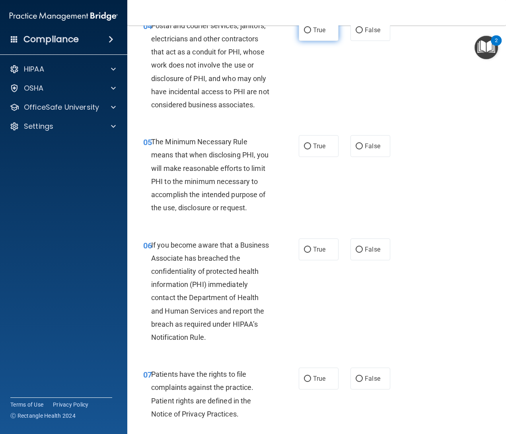
click at [303, 41] on label "True" at bounding box center [319, 30] width 40 height 22
click at [304, 33] on input "True" at bounding box center [307, 30] width 7 height 6
radio input "true"
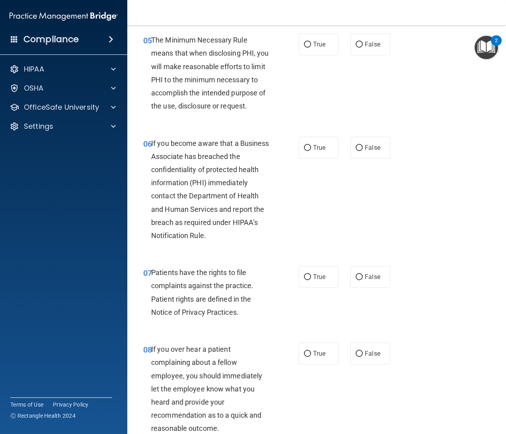
scroll to position [416, 0]
click at [316, 55] on label "True" at bounding box center [319, 44] width 40 height 22
click at [311, 47] on input "True" at bounding box center [307, 44] width 7 height 6
radio input "true"
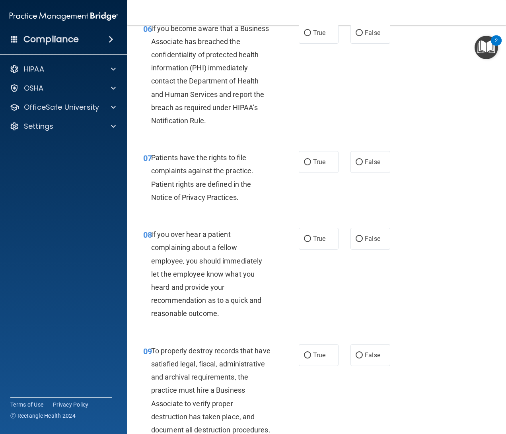
scroll to position [531, 0]
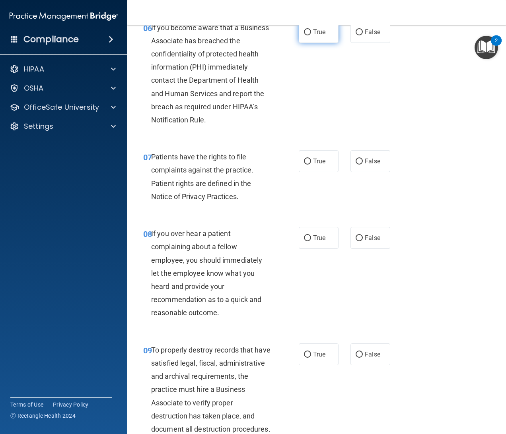
click at [330, 43] on label "True" at bounding box center [319, 32] width 40 height 22
click at [311, 35] on input "True" at bounding box center [307, 32] width 7 height 6
radio input "true"
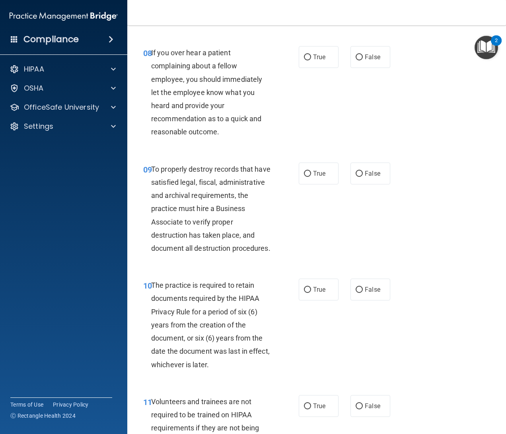
scroll to position [685, 0]
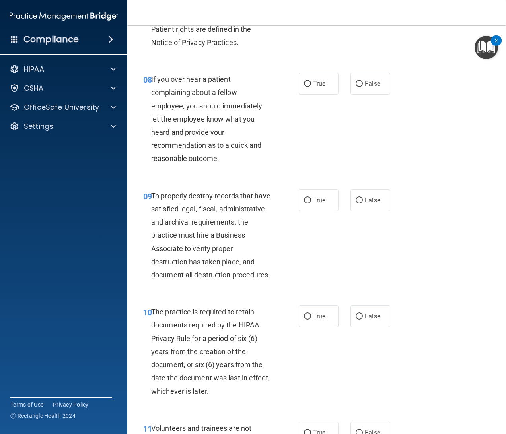
click at [289, 53] on div "07 Patients have the rights to file complaints against the practice. Patient ri…" at bounding box center [220, 24] width 179 height 57
click at [319, 18] on label "True" at bounding box center [319, 7] width 40 height 22
click at [311, 10] on input "True" at bounding box center [307, 7] width 7 height 6
radio input "true"
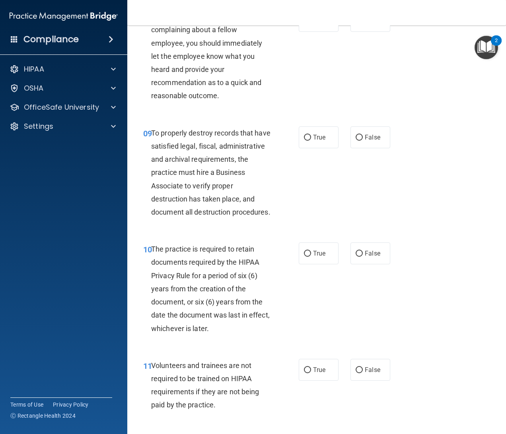
scroll to position [749, 0]
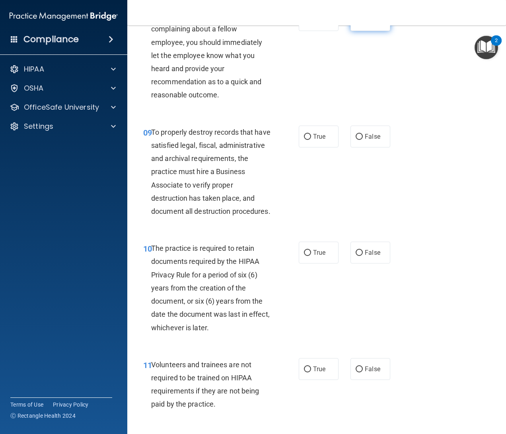
click at [364, 31] on label "False" at bounding box center [370, 20] width 40 height 22
click at [363, 23] on input "False" at bounding box center [358, 20] width 7 height 6
radio input "true"
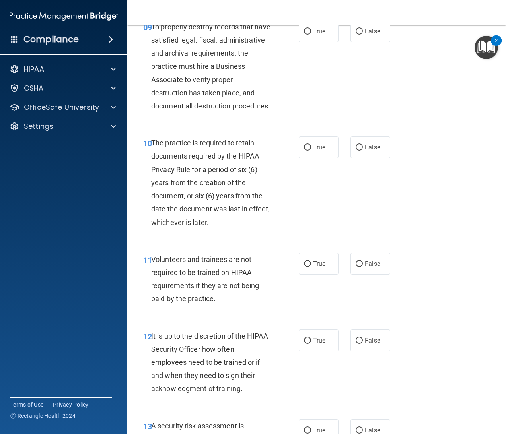
scroll to position [855, 0]
click at [365, 35] on span "False" at bounding box center [373, 31] width 16 height 8
click at [362, 34] on input "False" at bounding box center [358, 31] width 7 height 6
radio input "true"
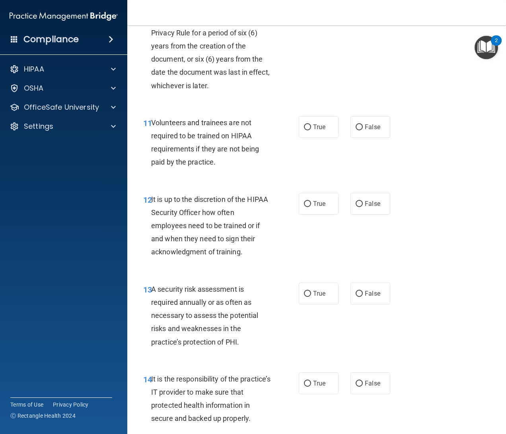
scroll to position [996, 0]
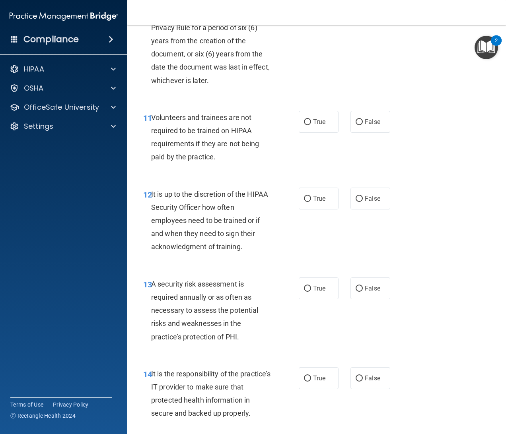
click at [316, 16] on label "True" at bounding box center [319, 5] width 40 height 22
click at [311, 9] on input "True" at bounding box center [307, 6] width 7 height 6
radio input "true"
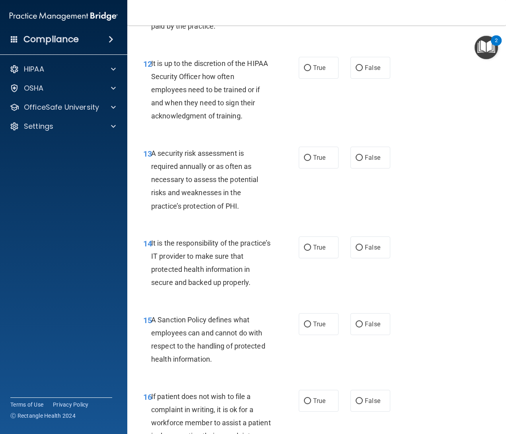
scroll to position [1127, 0]
radio input "true"
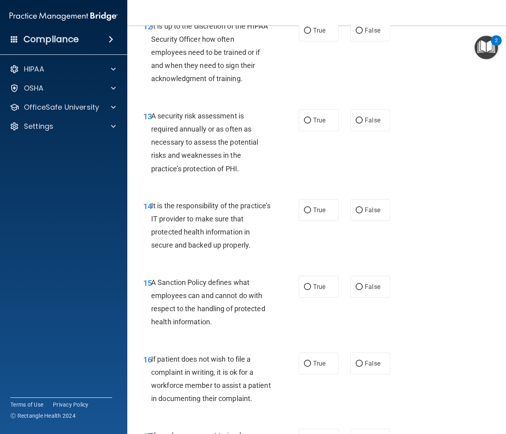
scroll to position [1166, 0]
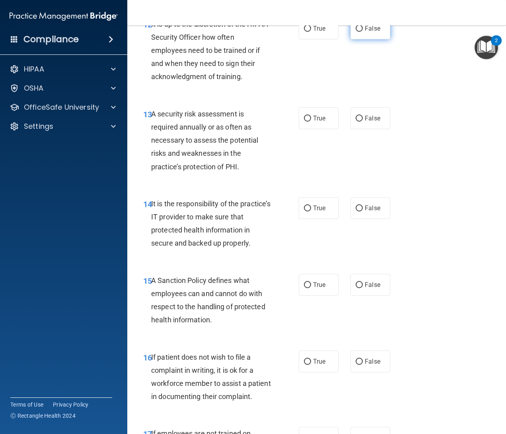
click at [371, 32] on span "False" at bounding box center [373, 29] width 16 height 8
click at [363, 32] on input "False" at bounding box center [358, 29] width 7 height 6
radio input "true"
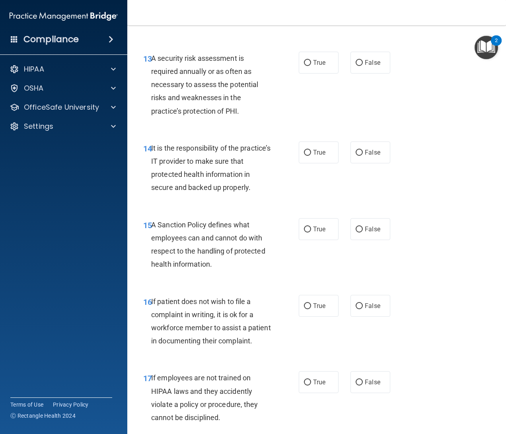
scroll to position [1278, 0]
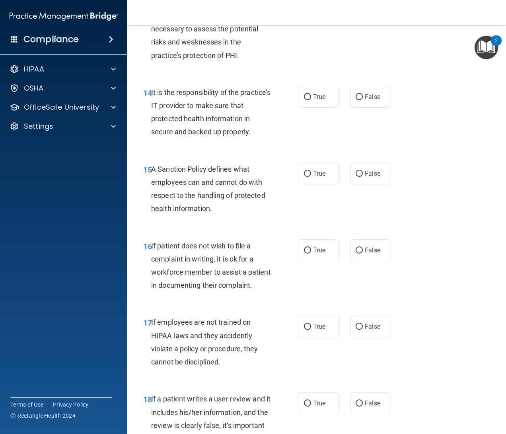
click at [299, 18] on label "True" at bounding box center [319, 7] width 40 height 22
click at [304, 10] on input "True" at bounding box center [307, 7] width 7 height 6
radio input "true"
click at [316, 153] on div "14 It is the responsibility of the practice’s IT provider to make sure that pro…" at bounding box center [316, 114] width 359 height 77
click at [316, 108] on label "True" at bounding box center [319, 97] width 40 height 22
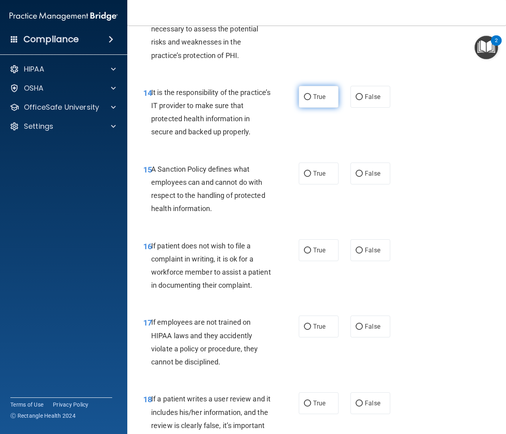
click at [311, 100] on input "True" at bounding box center [307, 97] width 7 height 6
radio input "true"
click at [355, 153] on div "14 It is the responsibility of the practice’s IT provider to make sure that pro…" at bounding box center [316, 114] width 359 height 77
click at [355, 108] on label "False" at bounding box center [370, 97] width 40 height 22
click at [355, 100] on input "False" at bounding box center [358, 97] width 7 height 6
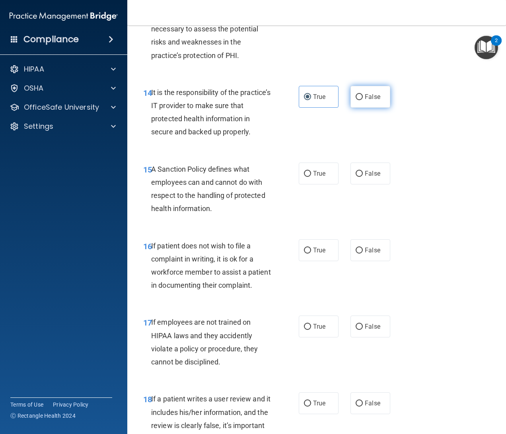
radio input "true"
radio input "false"
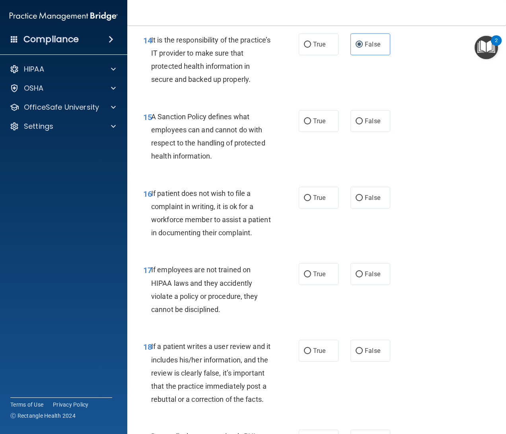
scroll to position [1351, 0]
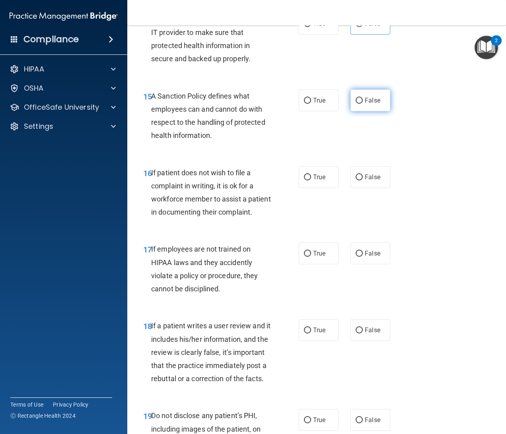
click at [366, 111] on label "False" at bounding box center [370, 100] width 40 height 22
click at [363, 104] on input "False" at bounding box center [358, 101] width 7 height 6
radio input "true"
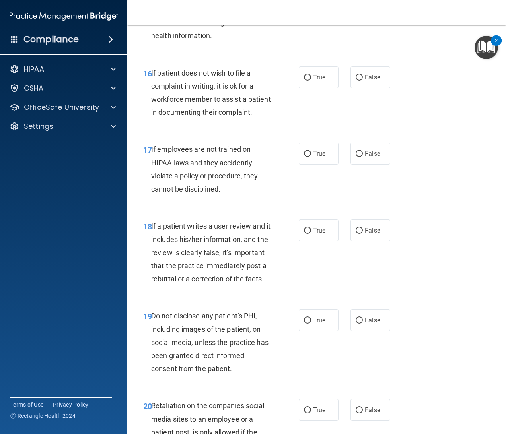
scroll to position [1452, 0]
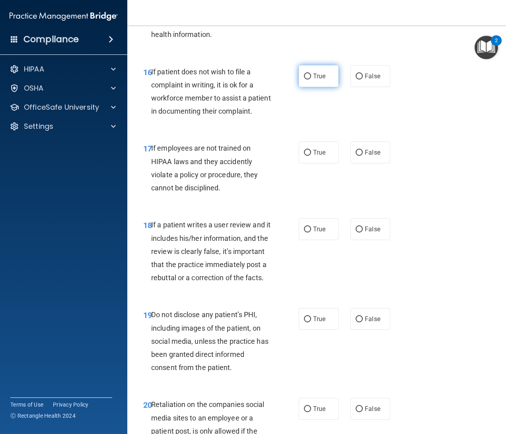
click at [327, 87] on label "True" at bounding box center [319, 76] width 40 height 22
click at [311, 80] on input "True" at bounding box center [307, 77] width 7 height 6
radio input "true"
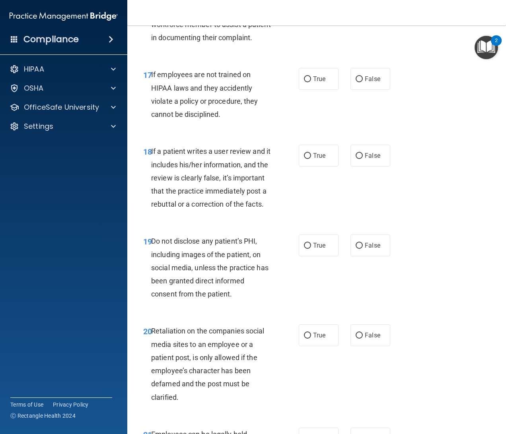
scroll to position [1523, 0]
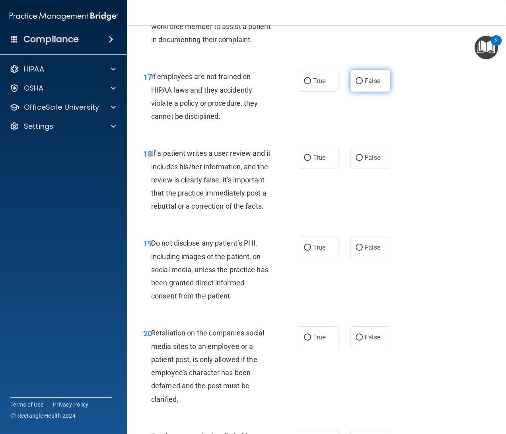
click at [367, 85] on span "False" at bounding box center [373, 81] width 16 height 8
click at [363, 84] on input "False" at bounding box center [358, 81] width 7 height 6
radio input "true"
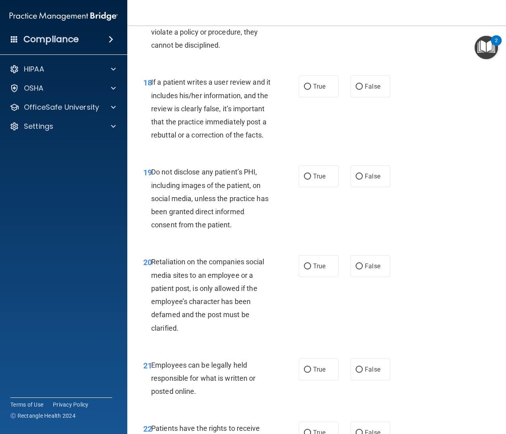
scroll to position [1593, 0]
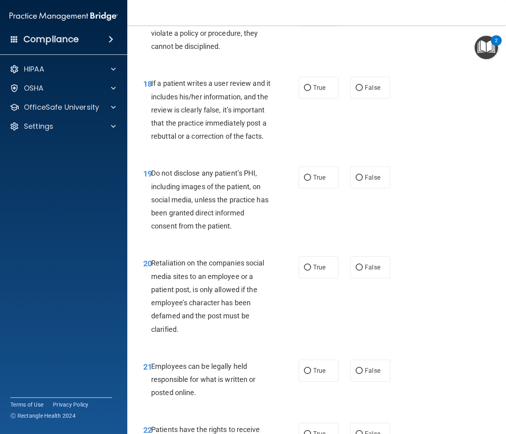
click at [320, 22] on label "True" at bounding box center [319, 11] width 40 height 22
click at [311, 14] on input "True" at bounding box center [307, 11] width 7 height 6
radio input "true"
radio input "false"
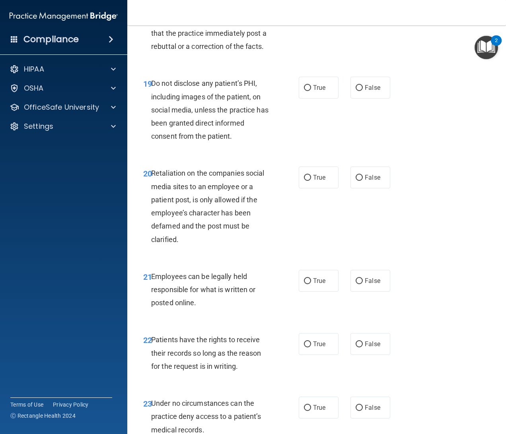
scroll to position [1684, 0]
radio input "true"
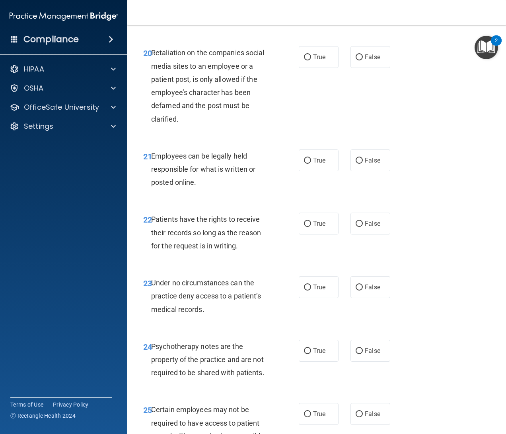
scroll to position [1801, 0]
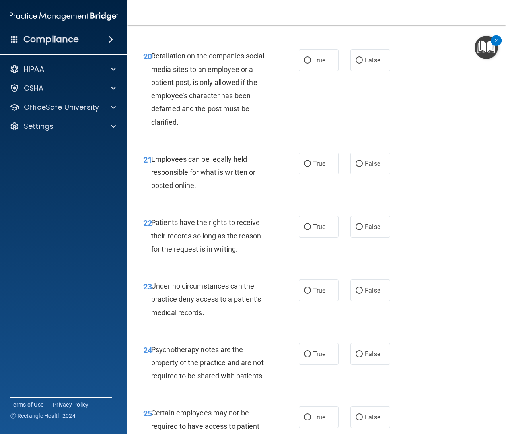
radio input "true"
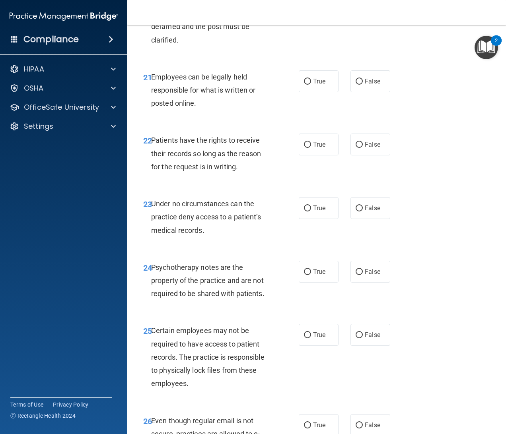
scroll to position [1883, 0]
click at [369, 60] on div "20 Retaliation on the companies social media sites to an employee or a patient …" at bounding box center [316, 8] width 359 height 103
radio input "true"
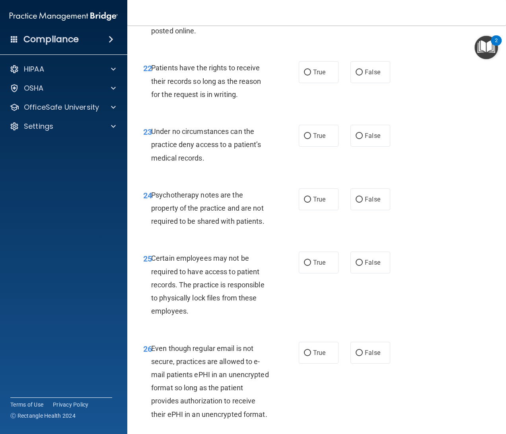
scroll to position [1970, 0]
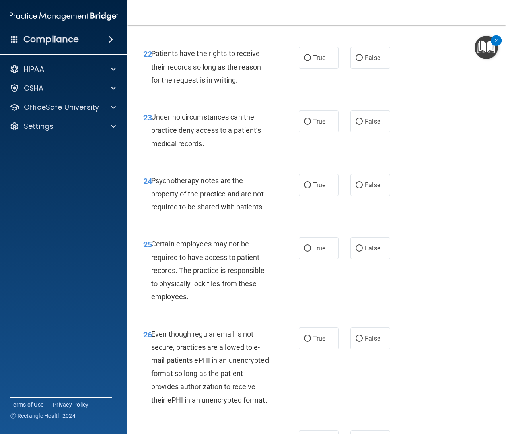
radio input "true"
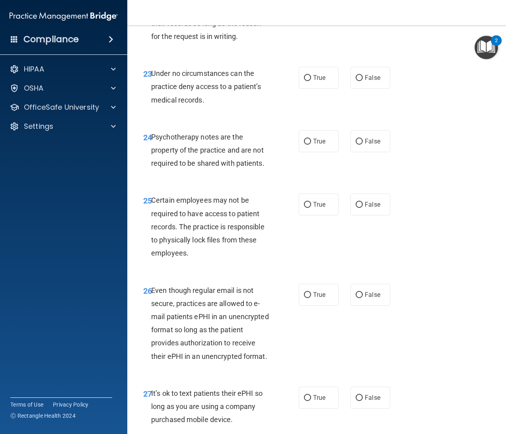
scroll to position [2013, 0]
click at [323, 25] on label "True" at bounding box center [319, 14] width 40 height 22
click at [311, 17] on input "True" at bounding box center [307, 15] width 7 height 6
radio input "true"
click at [321, 89] on label "True" at bounding box center [319, 78] width 40 height 22
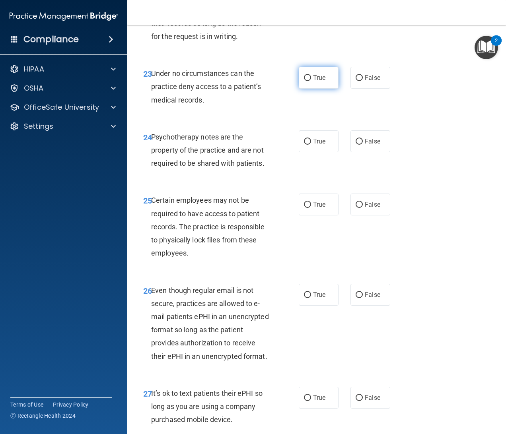
click at [311, 81] on input "True" at bounding box center [307, 78] width 7 height 6
radio input "true"
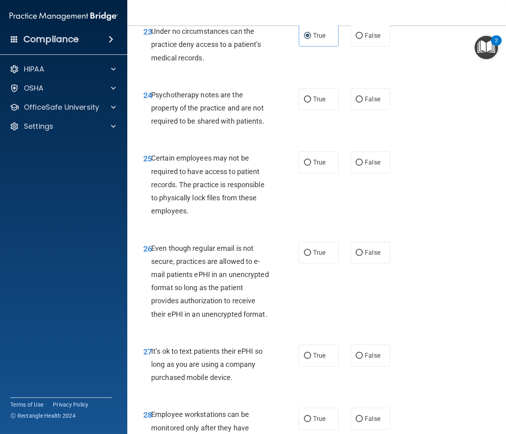
scroll to position [2060, 0]
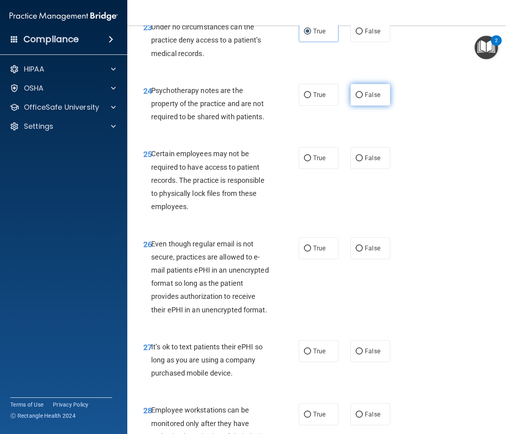
click at [375, 106] on label "False" at bounding box center [370, 95] width 40 height 22
click at [363, 98] on input "False" at bounding box center [358, 95] width 7 height 6
radio input "true"
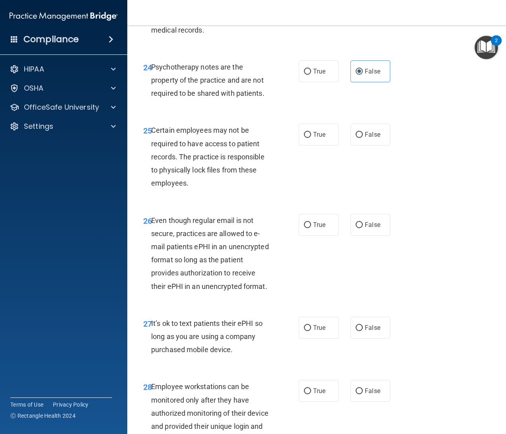
scroll to position [2142, 0]
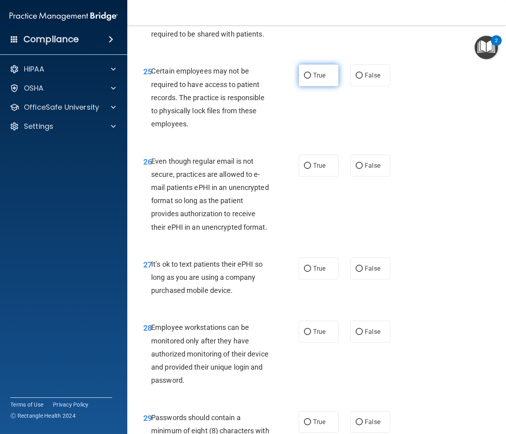
click at [317, 79] on span "True" at bounding box center [319, 76] width 12 height 8
click at [311, 79] on input "True" at bounding box center [307, 76] width 7 height 6
radio input "true"
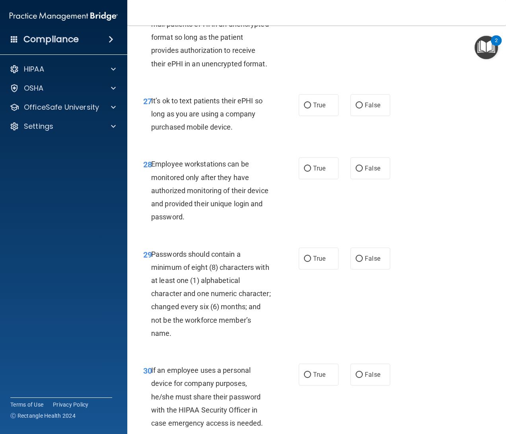
scroll to position [2305, 0]
click at [311, 14] on label "True" at bounding box center [319, 3] width 40 height 22
click at [311, 6] on input "True" at bounding box center [307, 3] width 7 height 6
radio input "true"
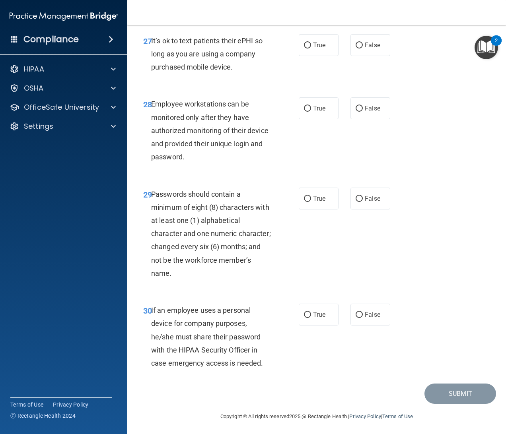
scroll to position [2366, 0]
click at [376, 56] on label "False" at bounding box center [370, 45] width 40 height 22
click at [363, 48] on input "False" at bounding box center [358, 45] width 7 height 6
radio input "true"
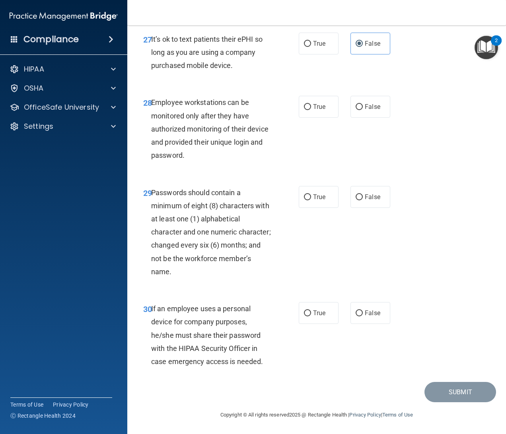
scroll to position [2445, 0]
click at [365, 111] on span "False" at bounding box center [373, 107] width 16 height 8
click at [362, 110] on input "False" at bounding box center [358, 107] width 7 height 6
radio input "true"
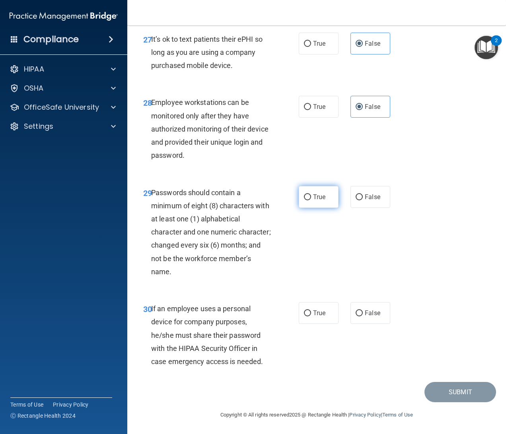
click at [322, 193] on label "True" at bounding box center [319, 197] width 40 height 22
click at [311, 194] on input "True" at bounding box center [307, 197] width 7 height 6
radio input "true"
click at [359, 323] on label "False" at bounding box center [370, 313] width 40 height 22
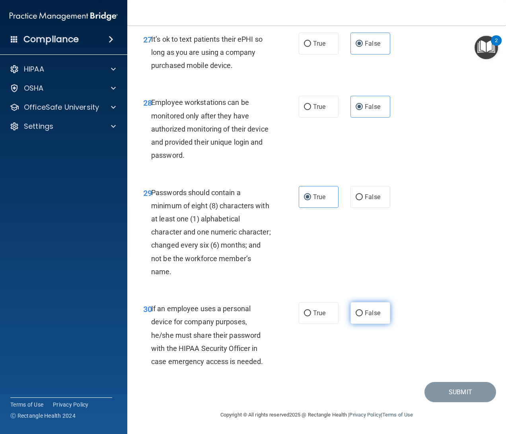
click at [359, 316] on input "False" at bounding box center [358, 313] width 7 height 6
radio input "true"
click at [429, 399] on button "Submit" at bounding box center [460, 392] width 72 height 20
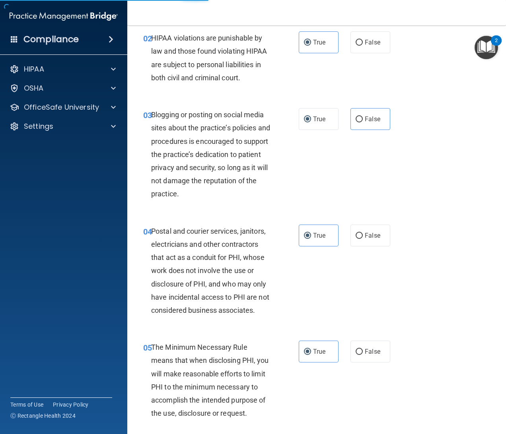
scroll to position [0, 0]
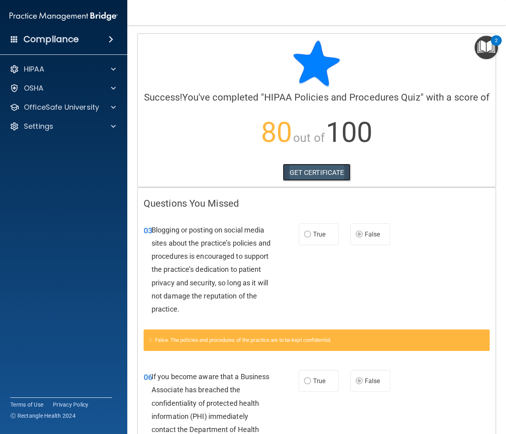
click at [343, 181] on link "GET CERTIFICATE" at bounding box center [317, 172] width 68 height 17
click at [101, 106] on div "OfficeSafe University" at bounding box center [53, 108] width 99 height 10
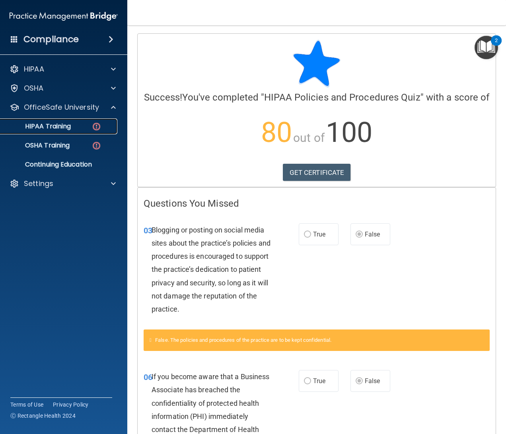
click at [88, 131] on link "HIPAA Training" at bounding box center [54, 126] width 125 height 16
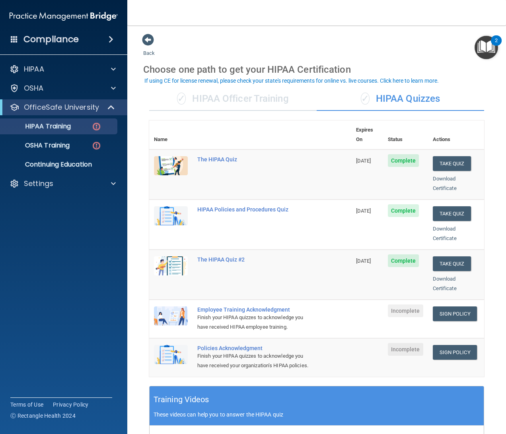
click at [264, 88] on div "✓ HIPAA Officer Training" at bounding box center [232, 99] width 167 height 24
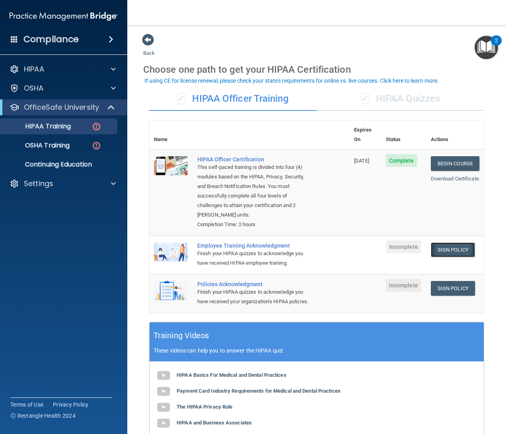
click at [435, 243] on link "Sign Policy" at bounding box center [453, 250] width 44 height 15
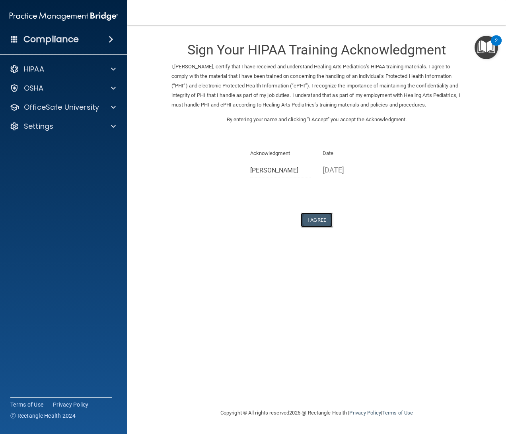
click at [323, 219] on button "I Agree" at bounding box center [317, 220] width 32 height 15
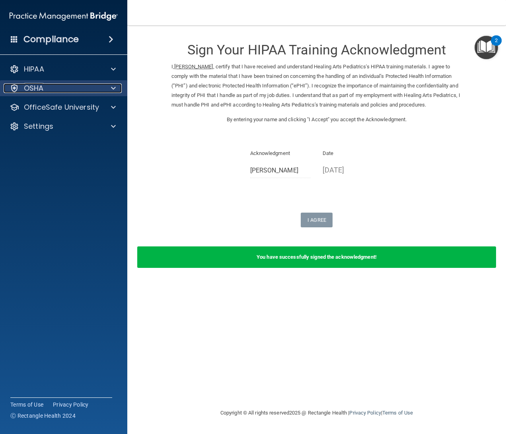
click at [82, 89] on div "OSHA" at bounding box center [53, 88] width 99 height 10
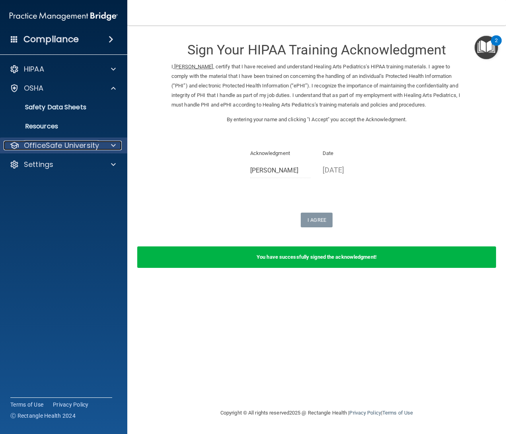
click at [73, 141] on p "OfficeSafe University" at bounding box center [61, 146] width 75 height 10
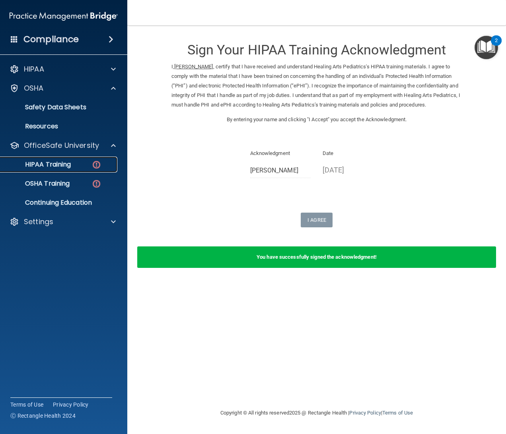
click at [68, 165] on p "HIPAA Training" at bounding box center [38, 165] width 66 height 8
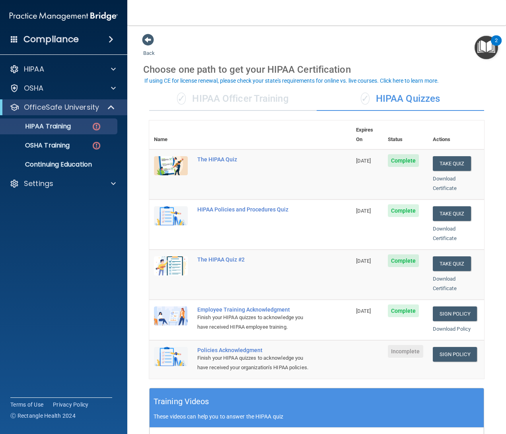
click at [226, 102] on div "✓ HIPAA Officer Training" at bounding box center [232, 99] width 167 height 24
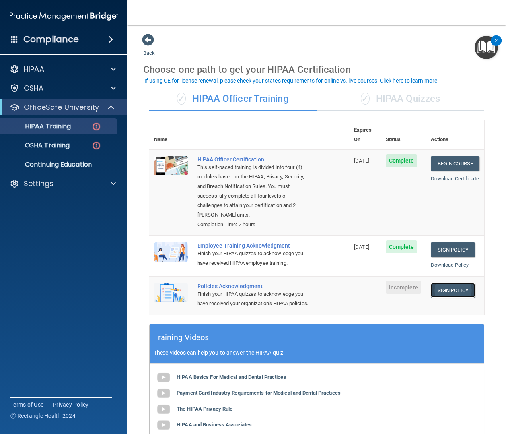
click at [446, 291] on link "Sign Policy" at bounding box center [453, 290] width 44 height 15
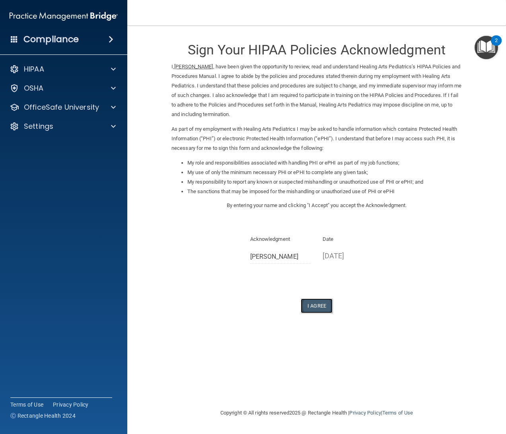
click at [324, 305] on button "I Agree" at bounding box center [317, 306] width 32 height 15
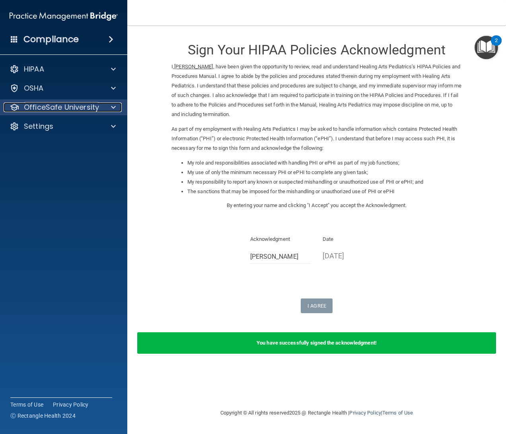
click at [65, 107] on p "OfficeSafe University" at bounding box center [61, 108] width 75 height 10
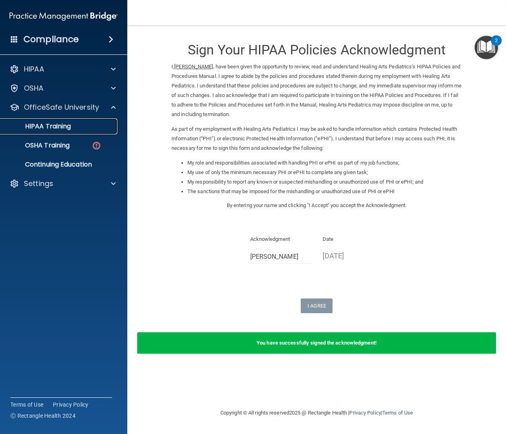
click at [84, 131] on link "HIPAA Training" at bounding box center [54, 126] width 125 height 16
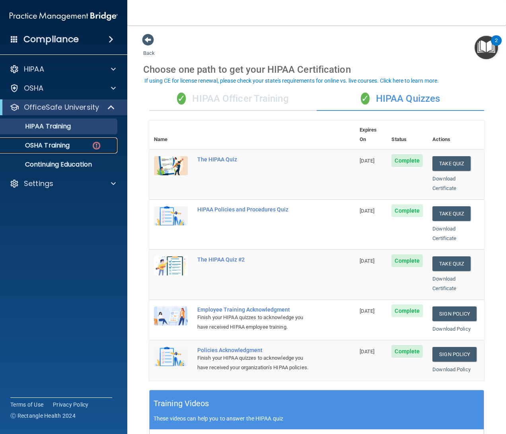
click at [65, 147] on p "OSHA Training" at bounding box center [37, 146] width 64 height 8
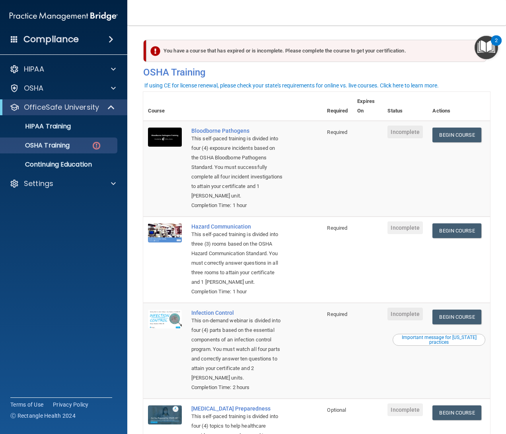
click at [448, 121] on td "Begin Course Download Certificate" at bounding box center [458, 169] width 62 height 96
click at [448, 126] on td "Begin Course Download Certificate" at bounding box center [458, 169] width 62 height 96
click at [451, 128] on link "Begin Course" at bounding box center [456, 135] width 49 height 15
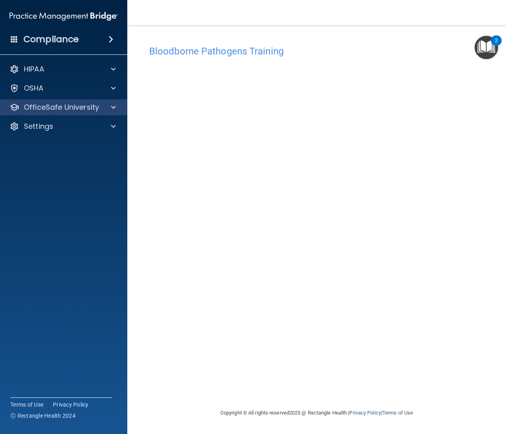
click at [120, 101] on div "OfficeSafe University" at bounding box center [64, 107] width 128 height 16
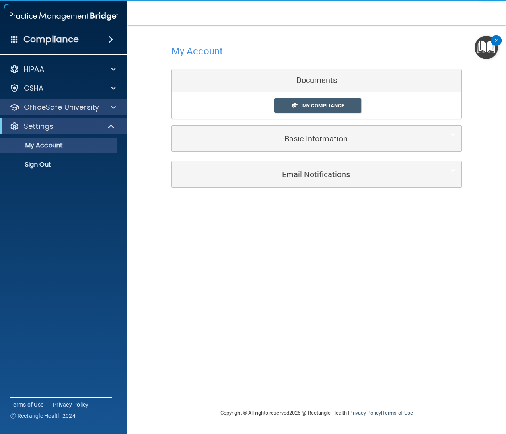
click at [114, 113] on div "OfficeSafe University" at bounding box center [64, 107] width 128 height 16
click at [113, 109] on span at bounding box center [113, 108] width 5 height 10
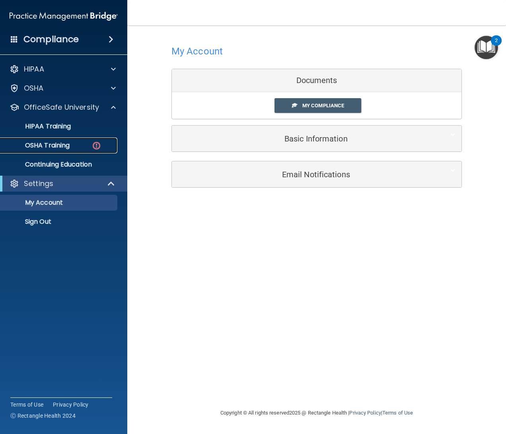
click at [90, 141] on link "OSHA Training" at bounding box center [54, 146] width 125 height 16
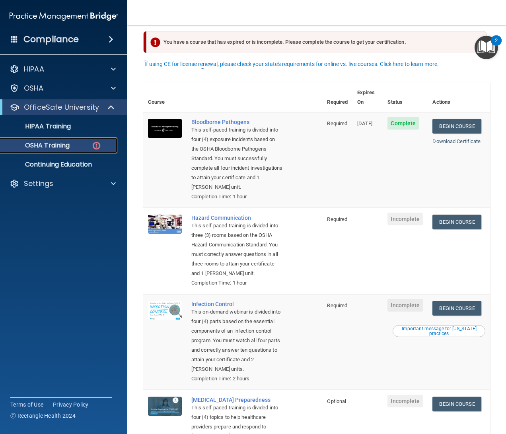
scroll to position [70, 0]
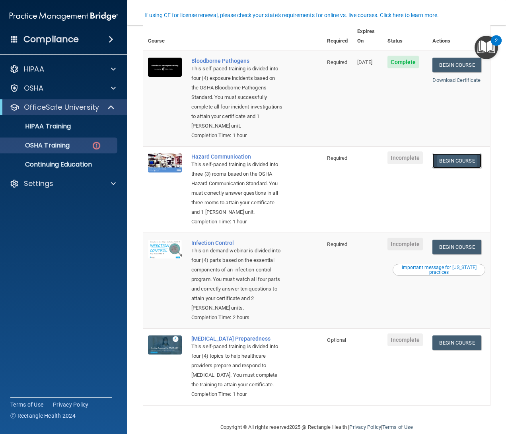
click at [432, 159] on link "Begin Course" at bounding box center [456, 160] width 49 height 15
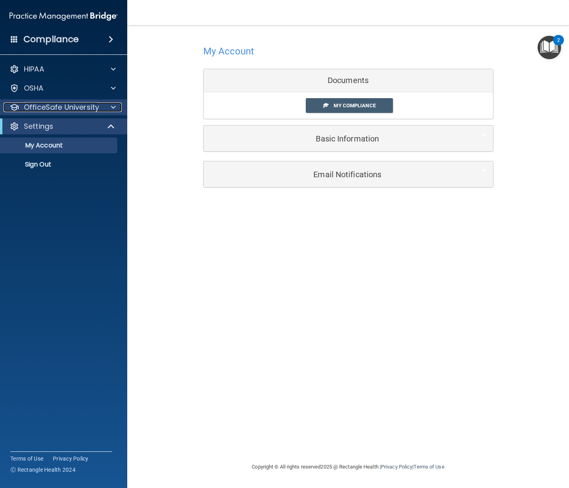
click at [93, 111] on p "OfficeSafe University" at bounding box center [61, 108] width 75 height 10
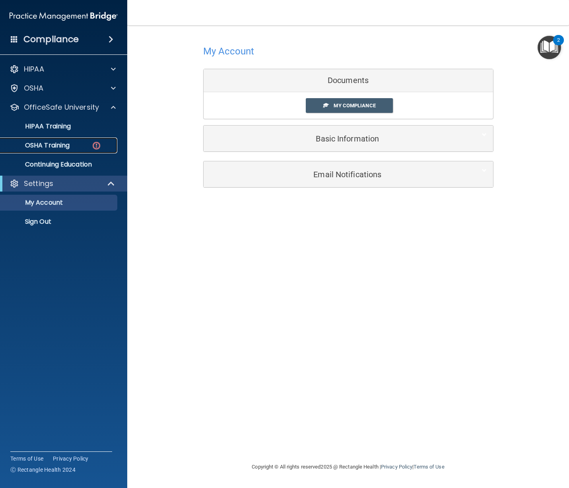
click at [86, 144] on div "OSHA Training" at bounding box center [59, 146] width 109 height 8
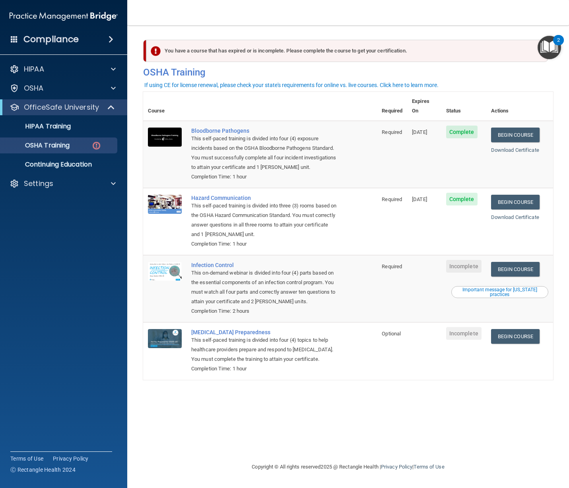
click at [505, 287] on div "Important message for [US_STATE] practices" at bounding box center [499, 292] width 95 height 10
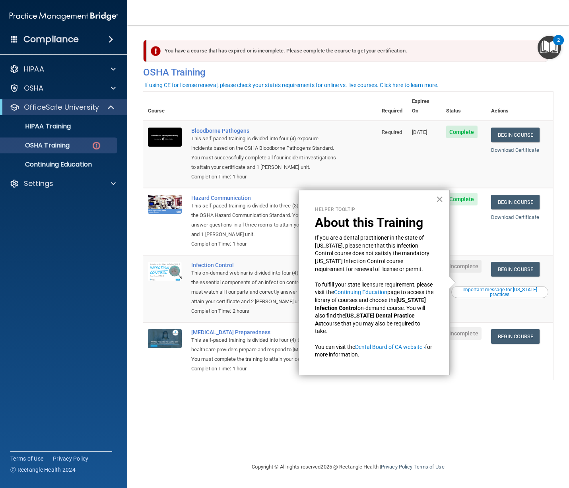
click at [436, 199] on button "×" at bounding box center [440, 199] width 8 height 13
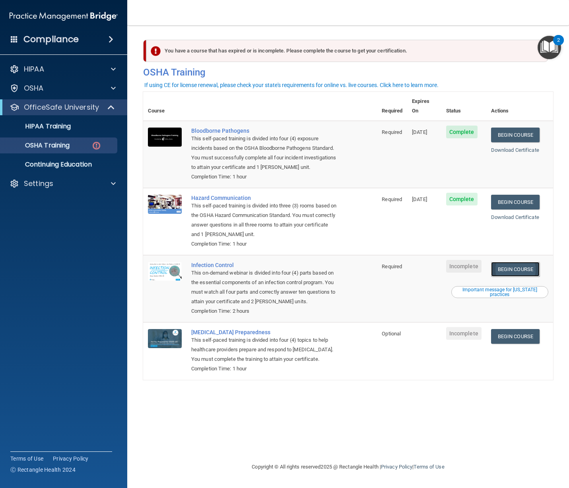
click at [505, 262] on link "Begin Course" at bounding box center [515, 269] width 49 height 15
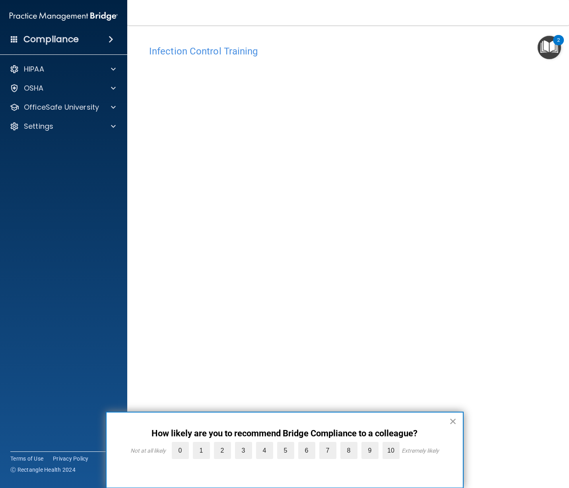
click at [450, 421] on button "×" at bounding box center [453, 421] width 8 height 13
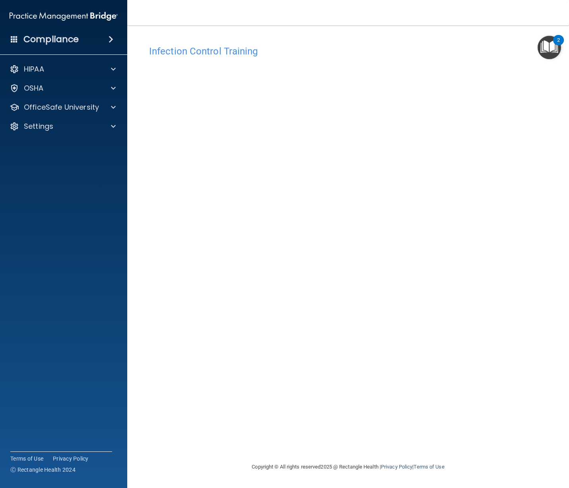
click at [434, 413] on div "Infection Control Training This course doesn’t expire until . Are you sure you …" at bounding box center [348, 251] width 410 height 421
